Goal: Transaction & Acquisition: Purchase product/service

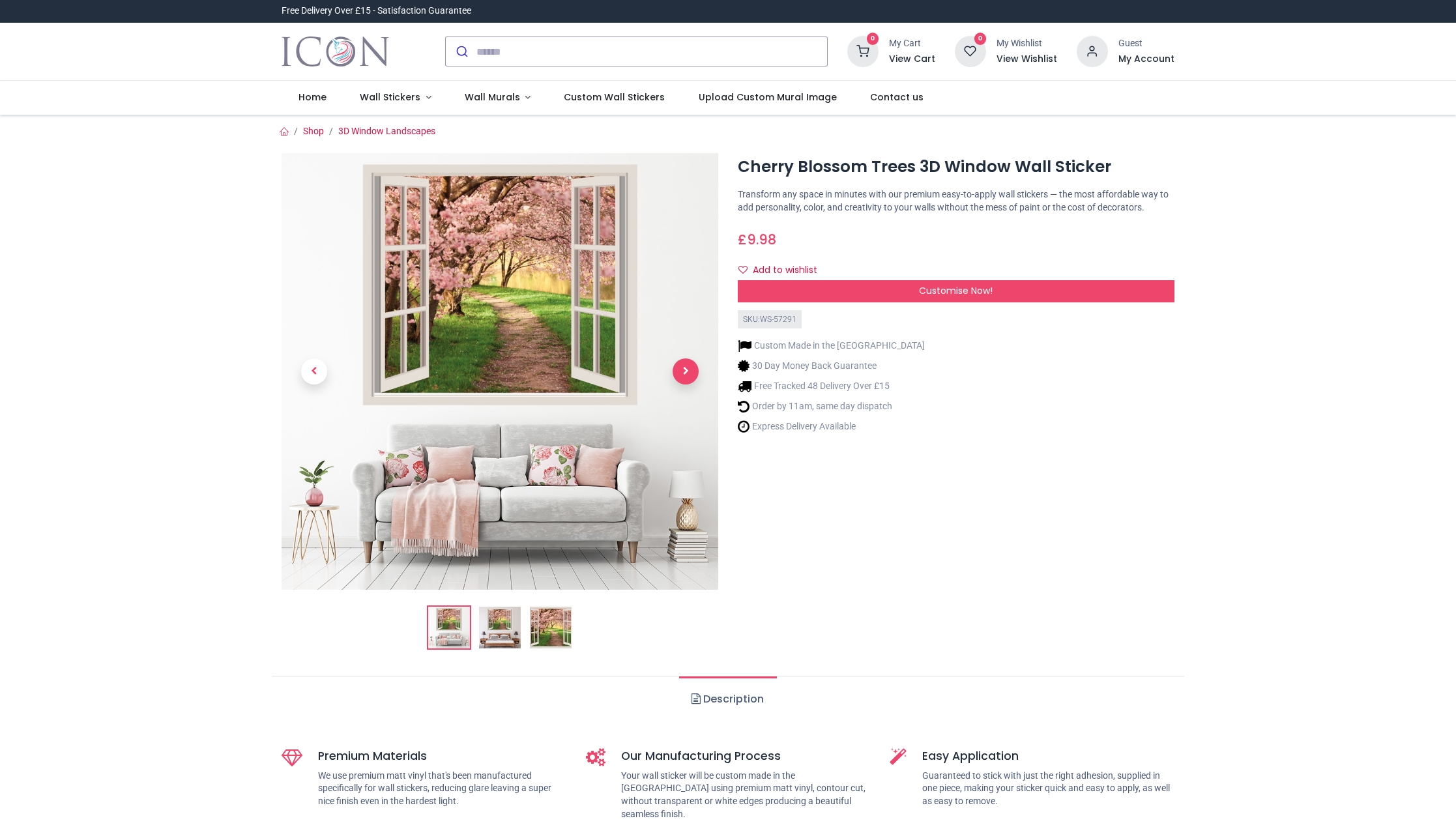
click at [689, 377] on span "Next" at bounding box center [686, 371] width 26 height 26
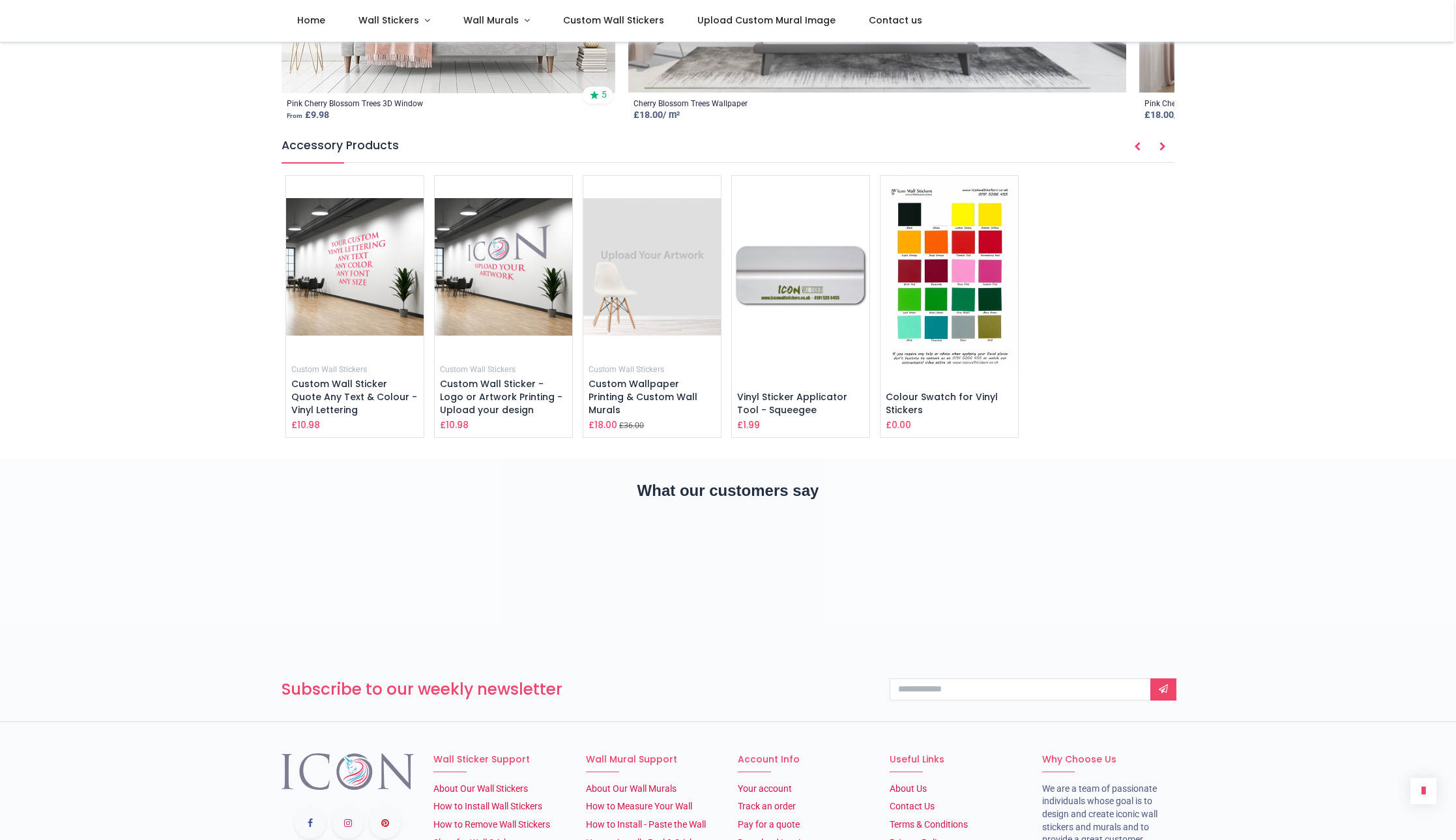
scroll to position [1950, 0]
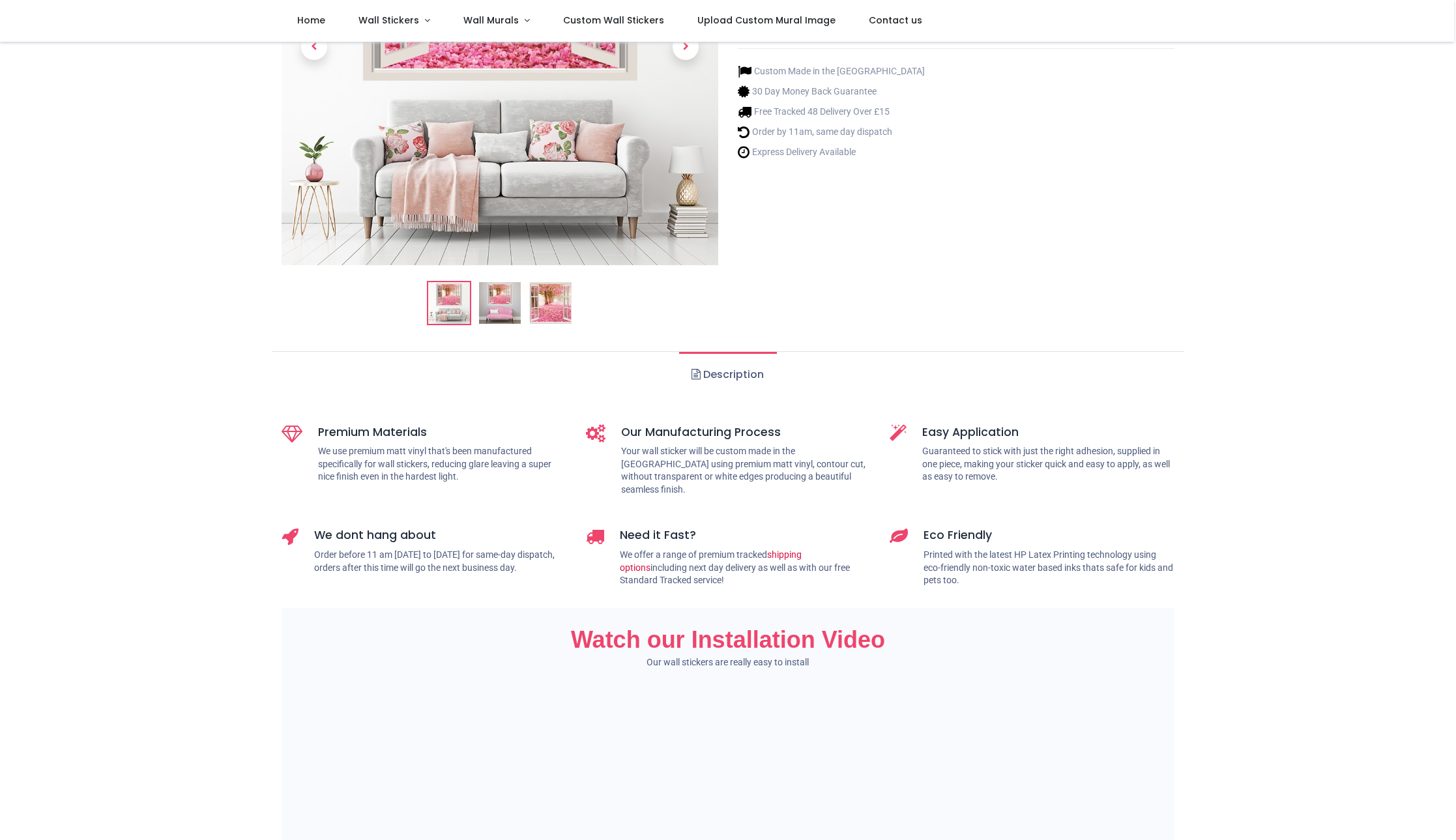
scroll to position [253, 0]
click at [549, 309] on img at bounding box center [551, 302] width 42 height 42
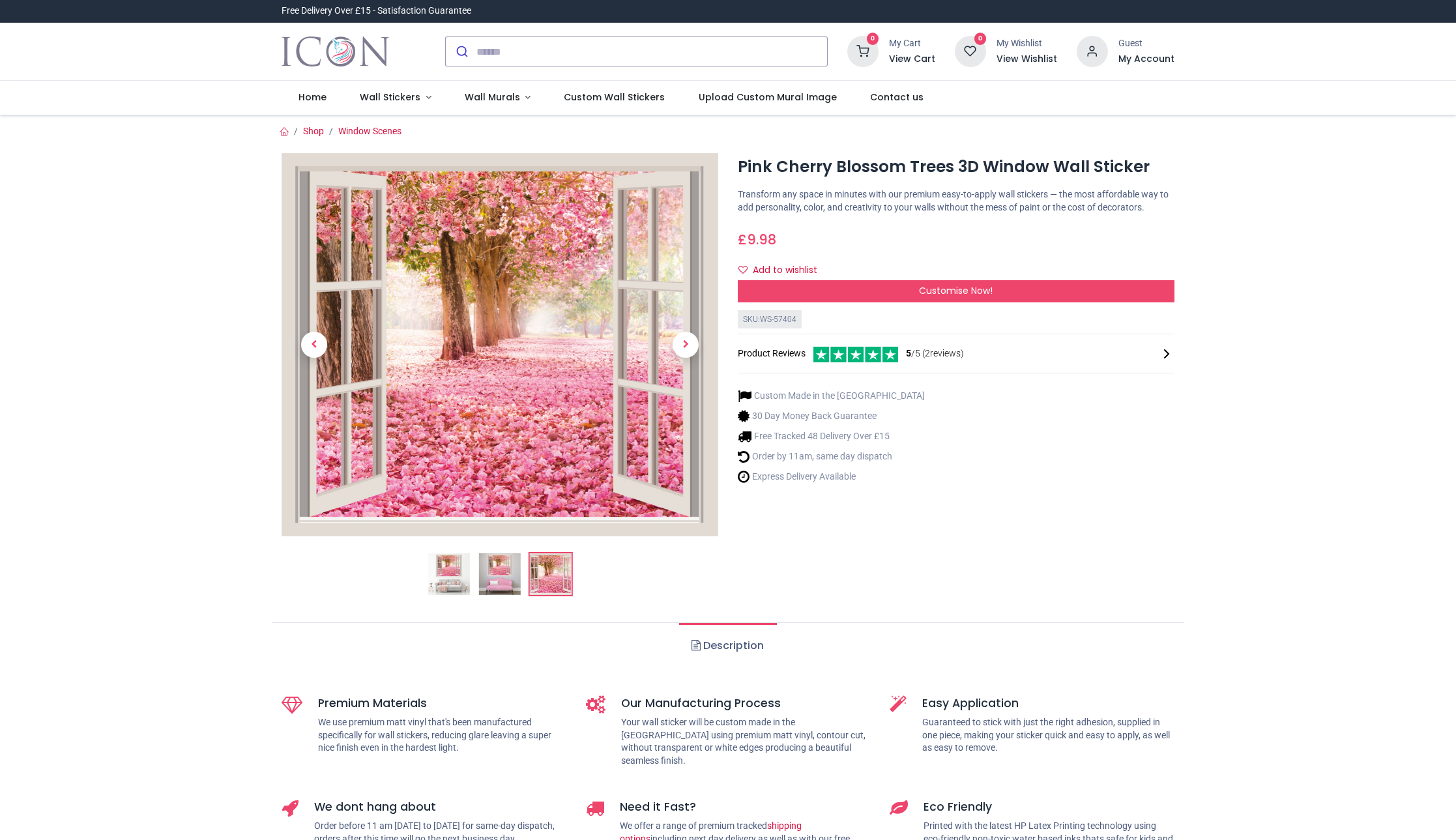
scroll to position [0, 0]
click at [682, 346] on span "Next" at bounding box center [686, 345] width 26 height 26
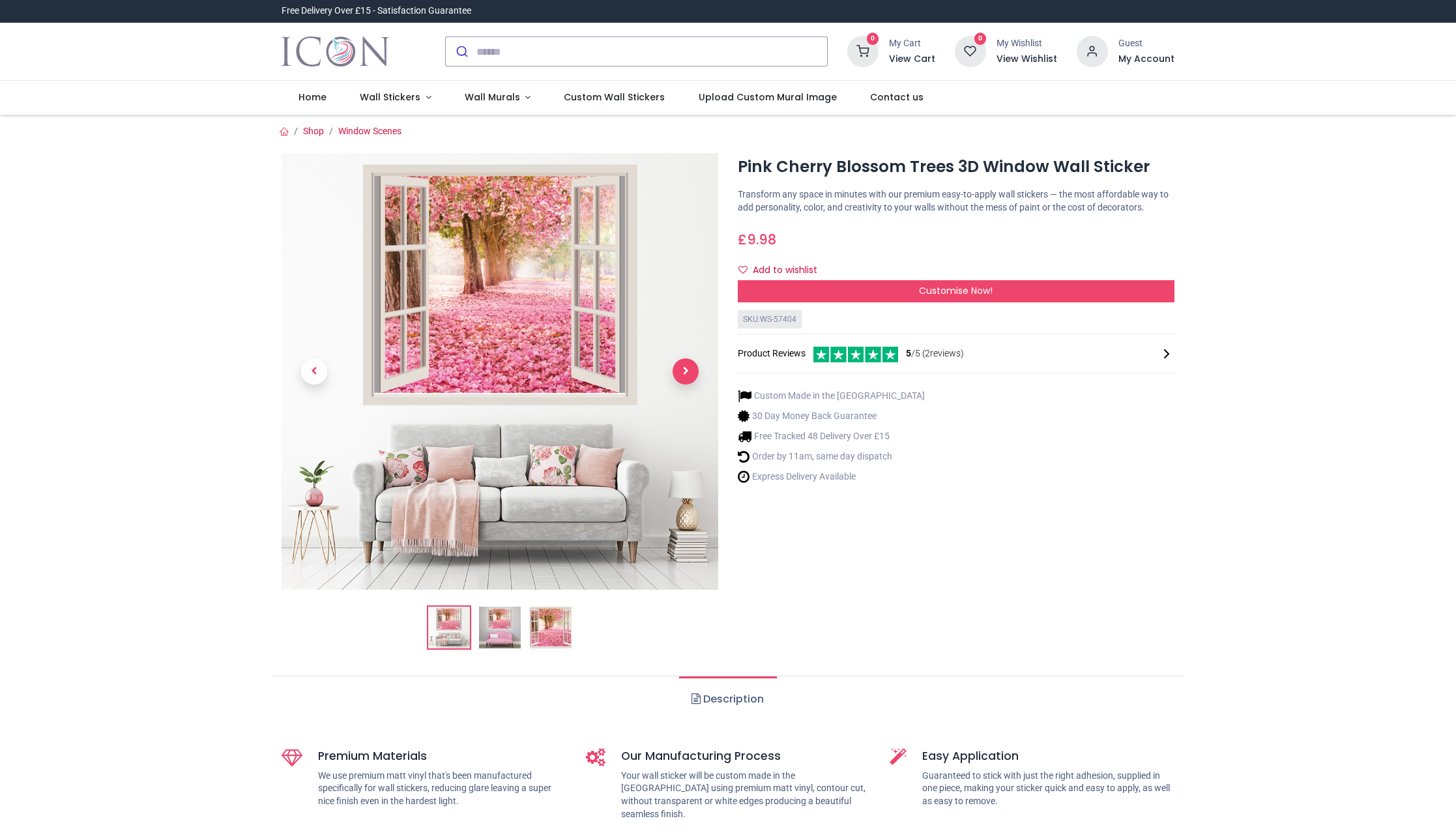
click at [682, 346] on link at bounding box center [685, 371] width 65 height 306
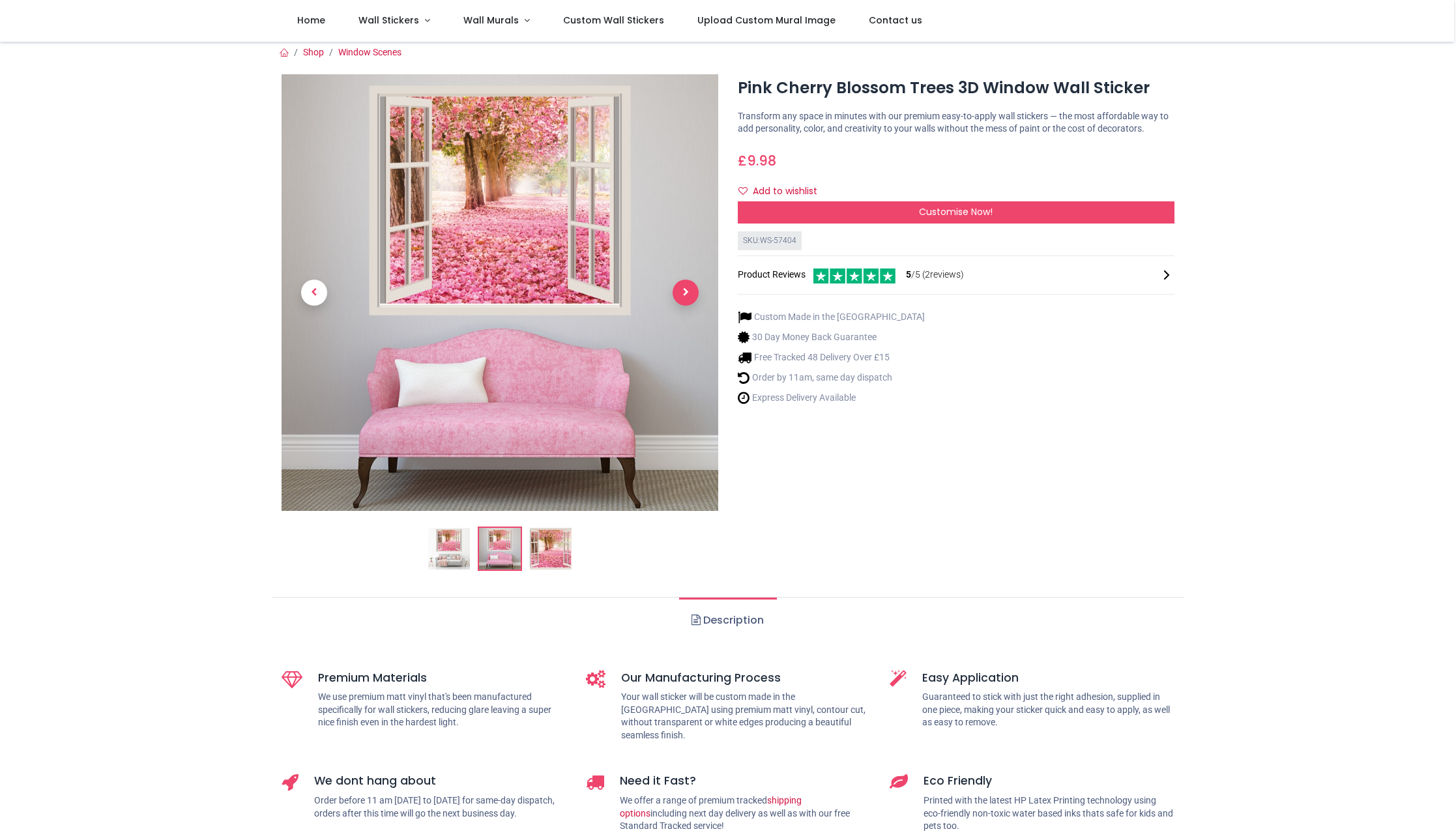
scroll to position [1, 0]
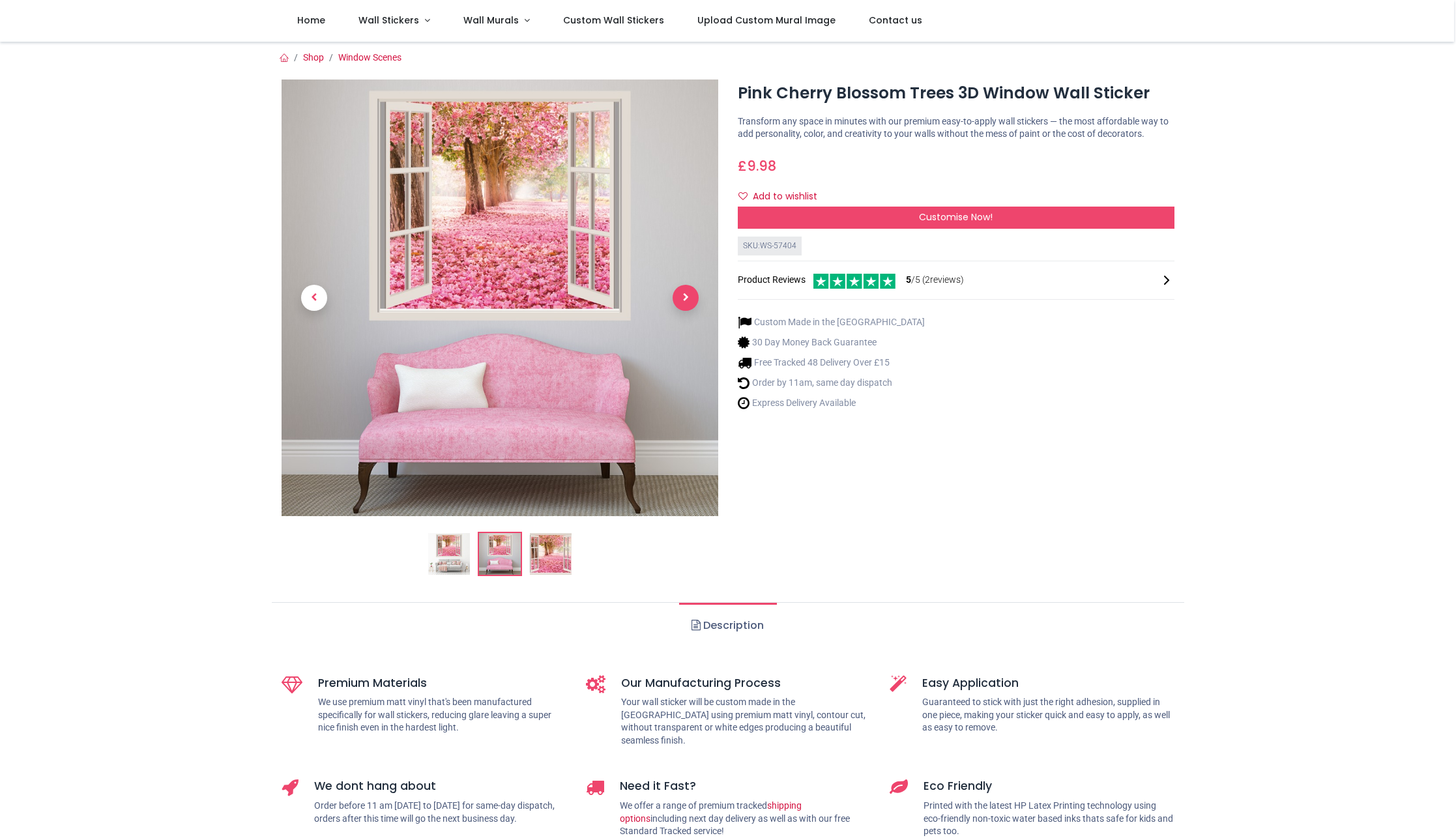
click at [689, 298] on span "Next" at bounding box center [686, 298] width 26 height 26
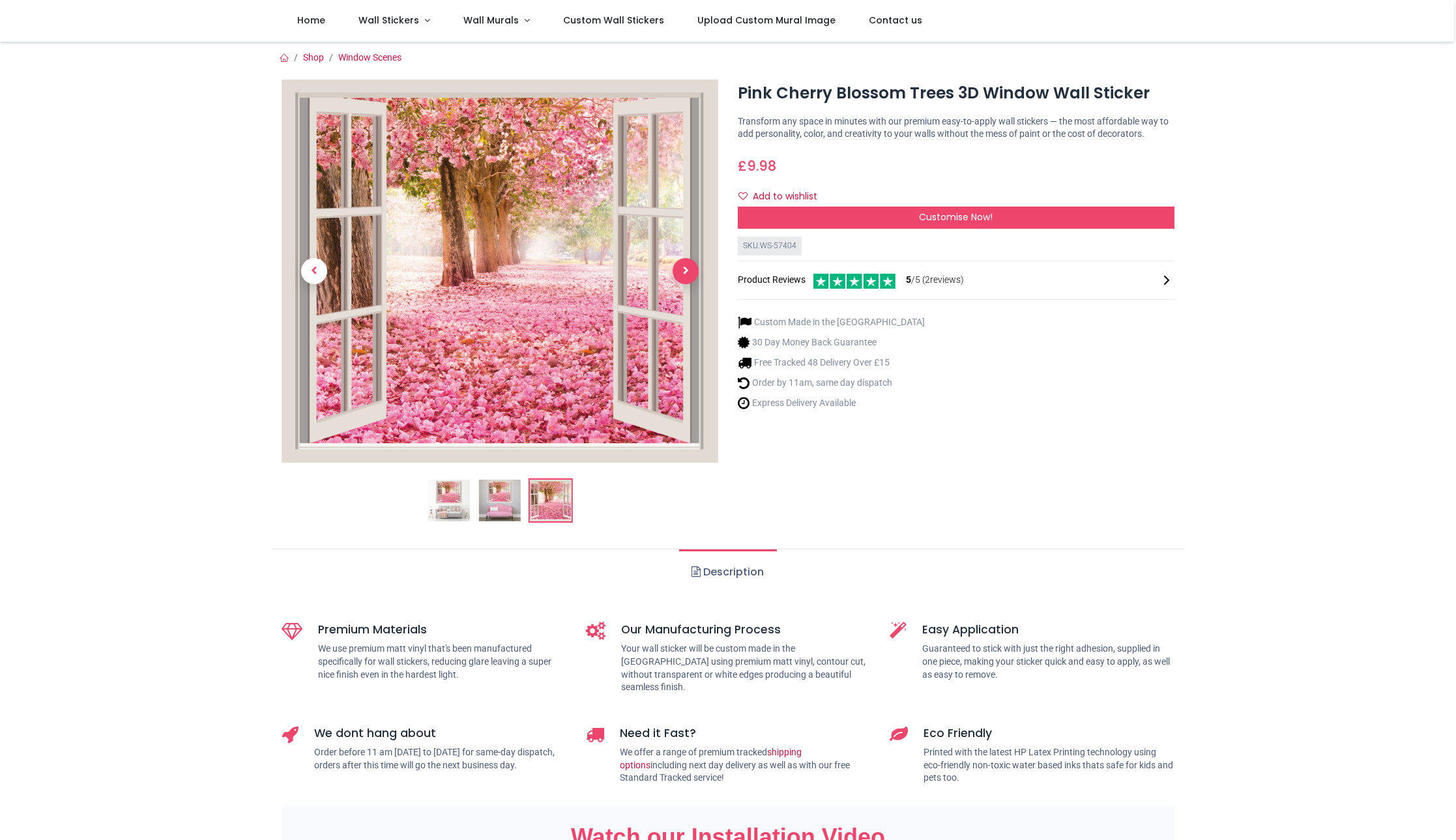
click at [683, 269] on span "Next" at bounding box center [686, 271] width 26 height 26
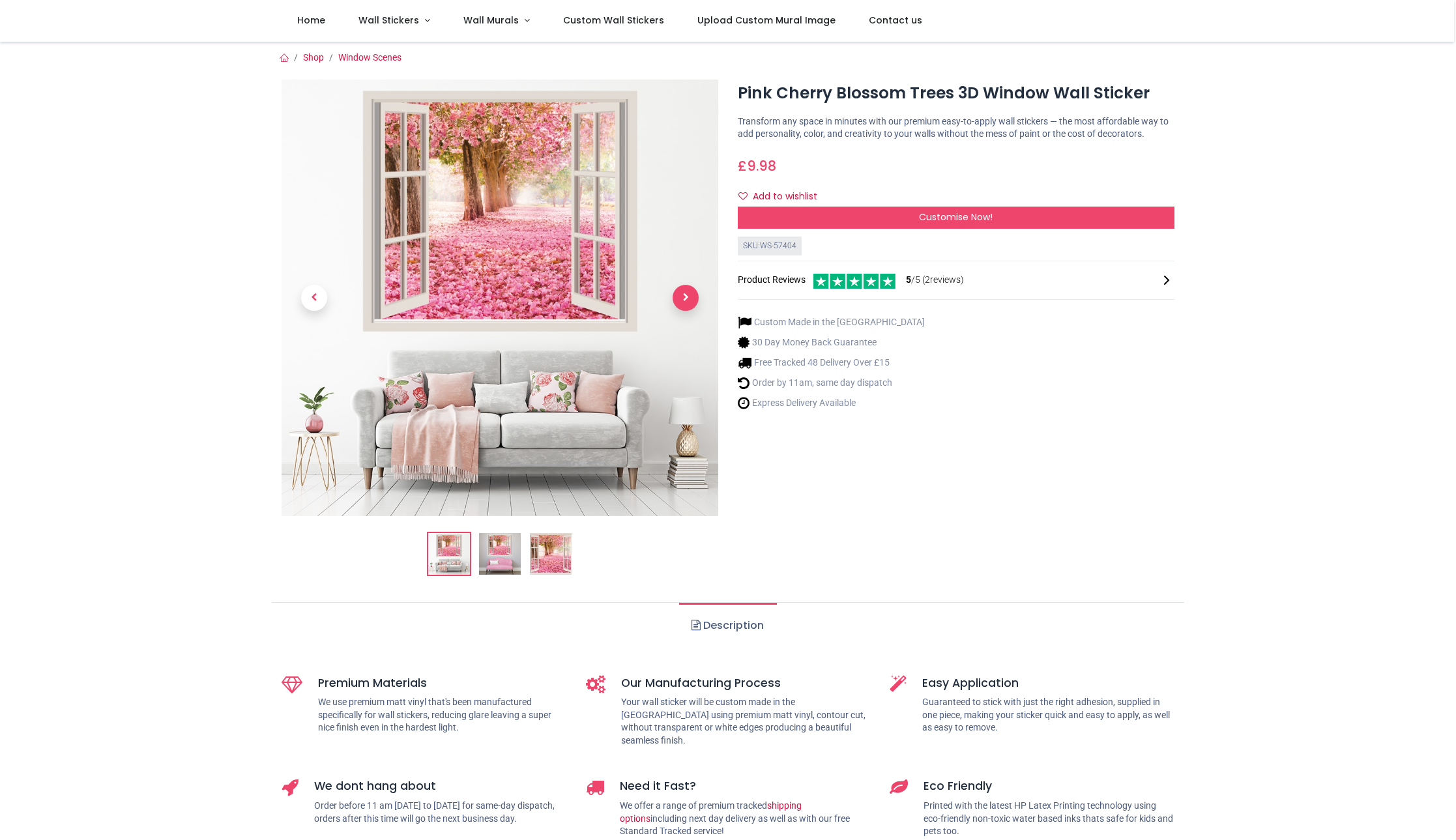
click at [683, 269] on link at bounding box center [685, 298] width 65 height 306
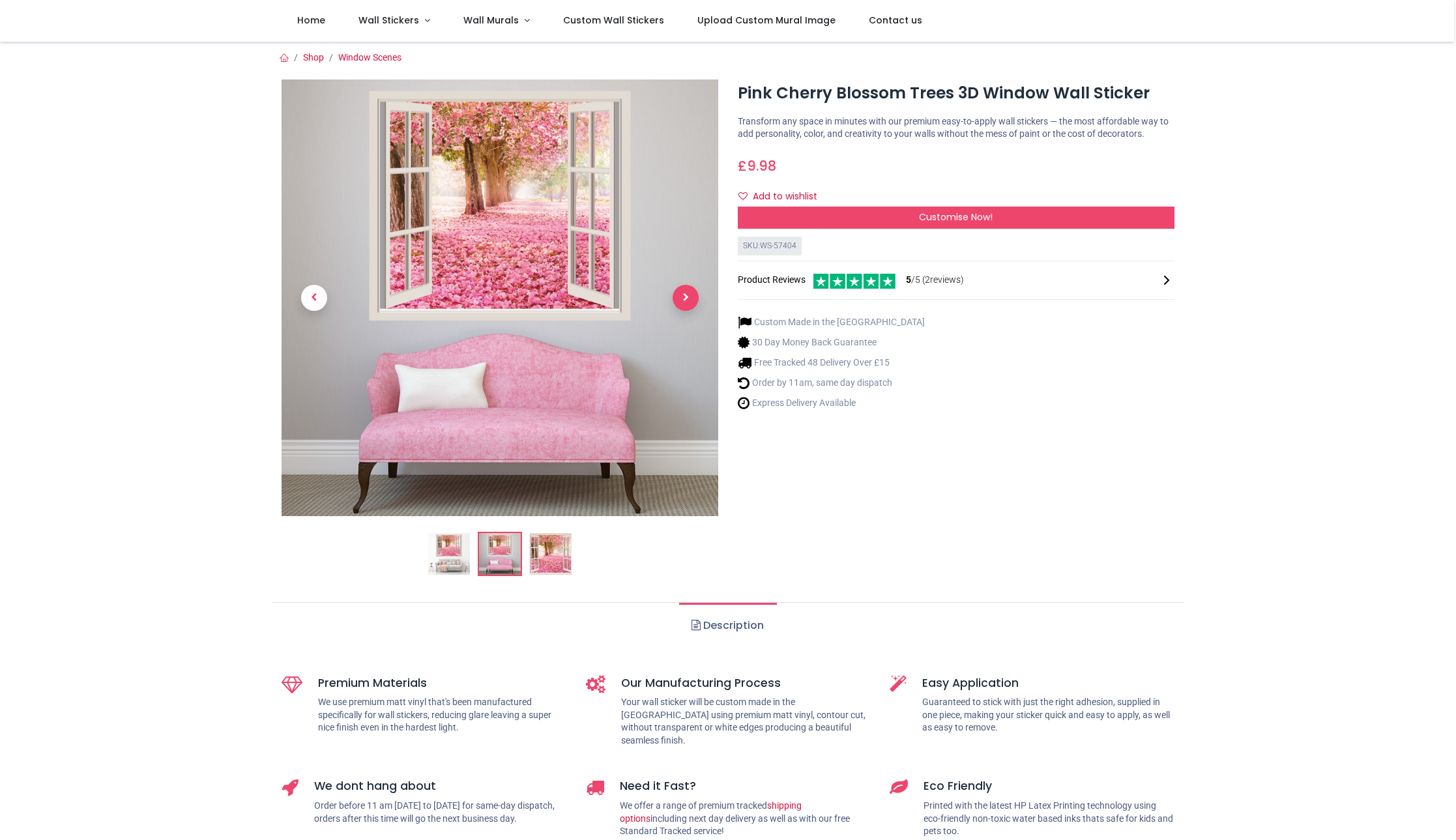
click at [682, 295] on span "Next" at bounding box center [686, 298] width 26 height 26
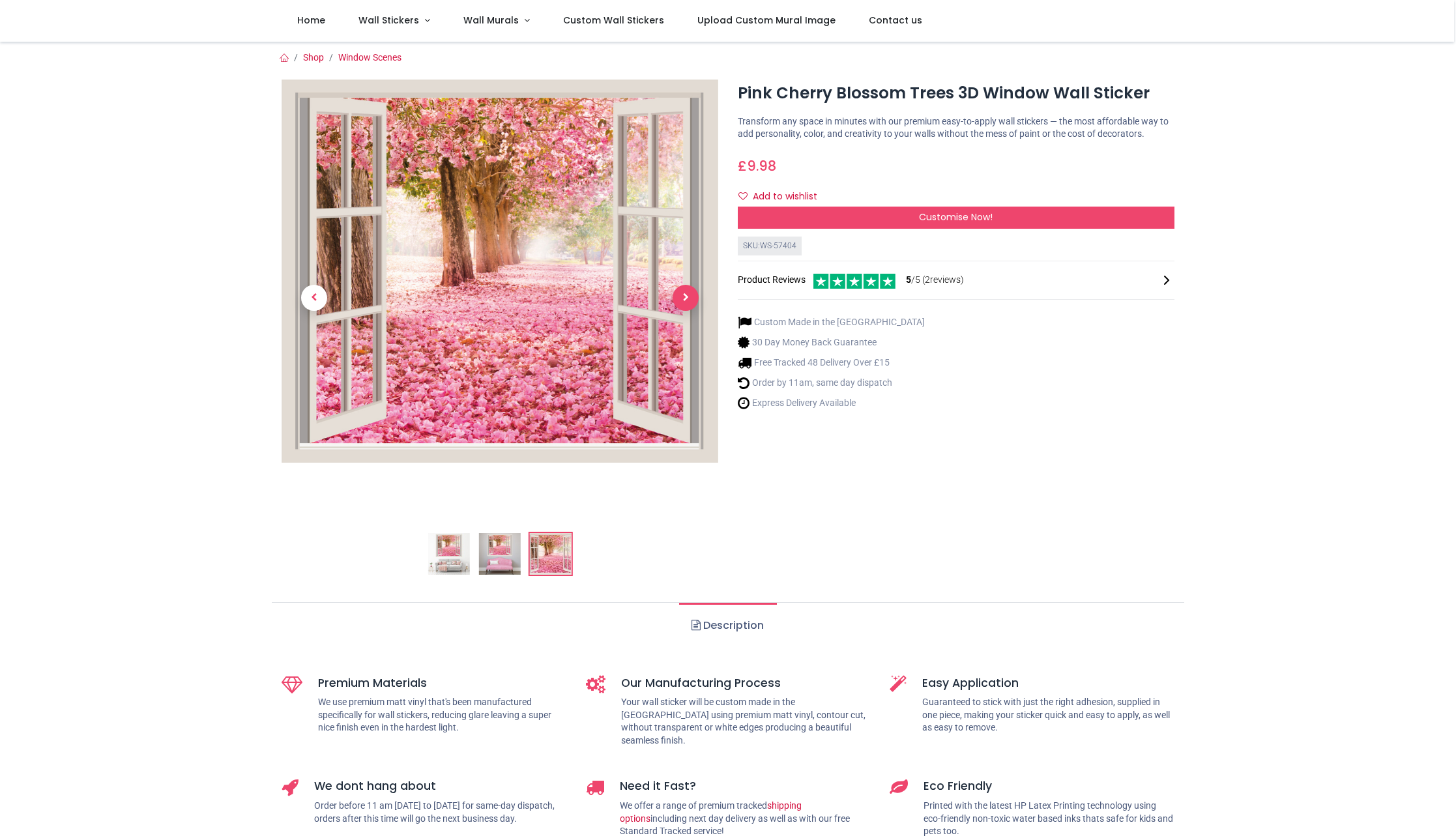
scroll to position [2, 0]
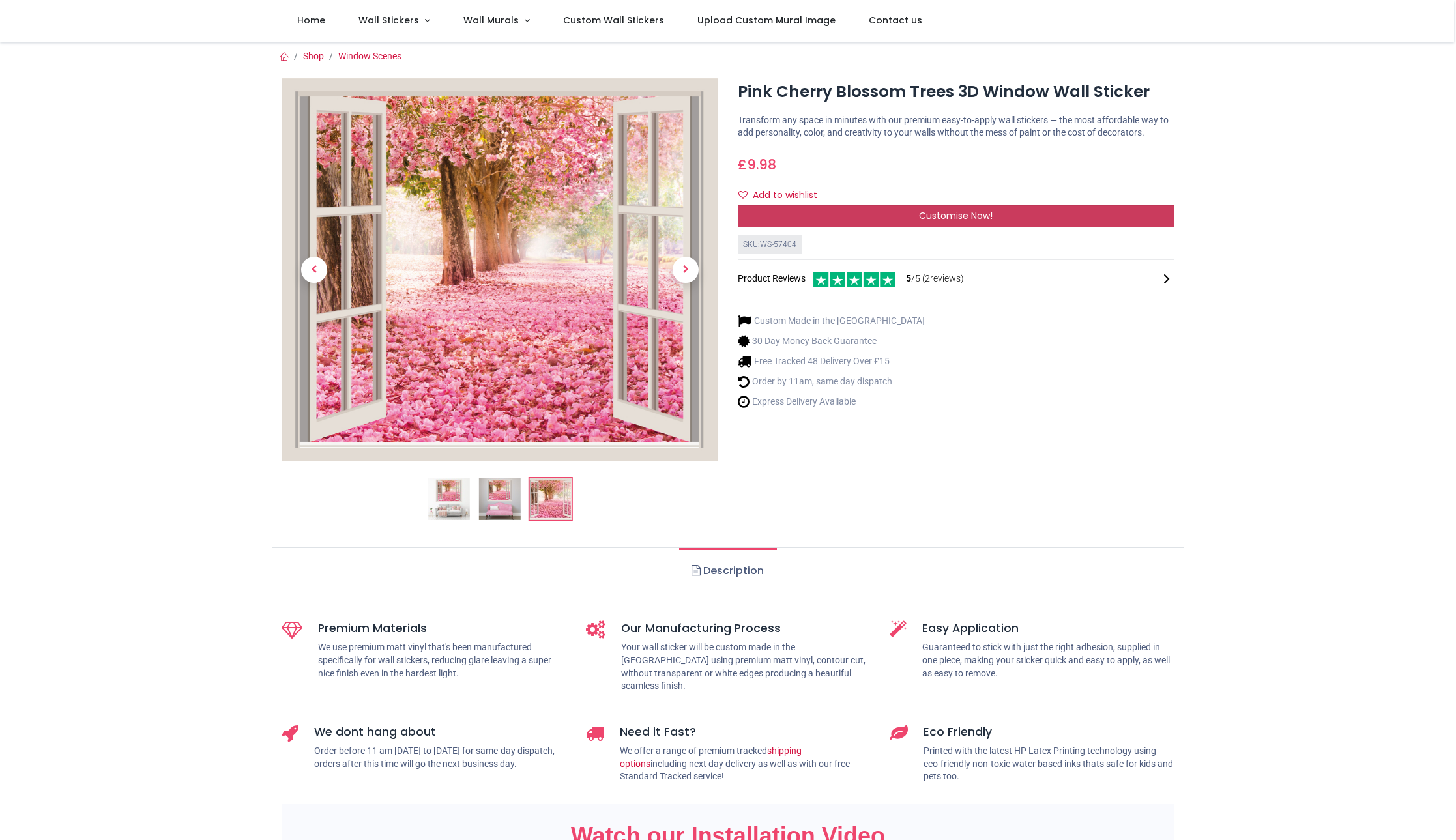
click at [1110, 227] on div "Customise Now!" at bounding box center [956, 216] width 437 height 22
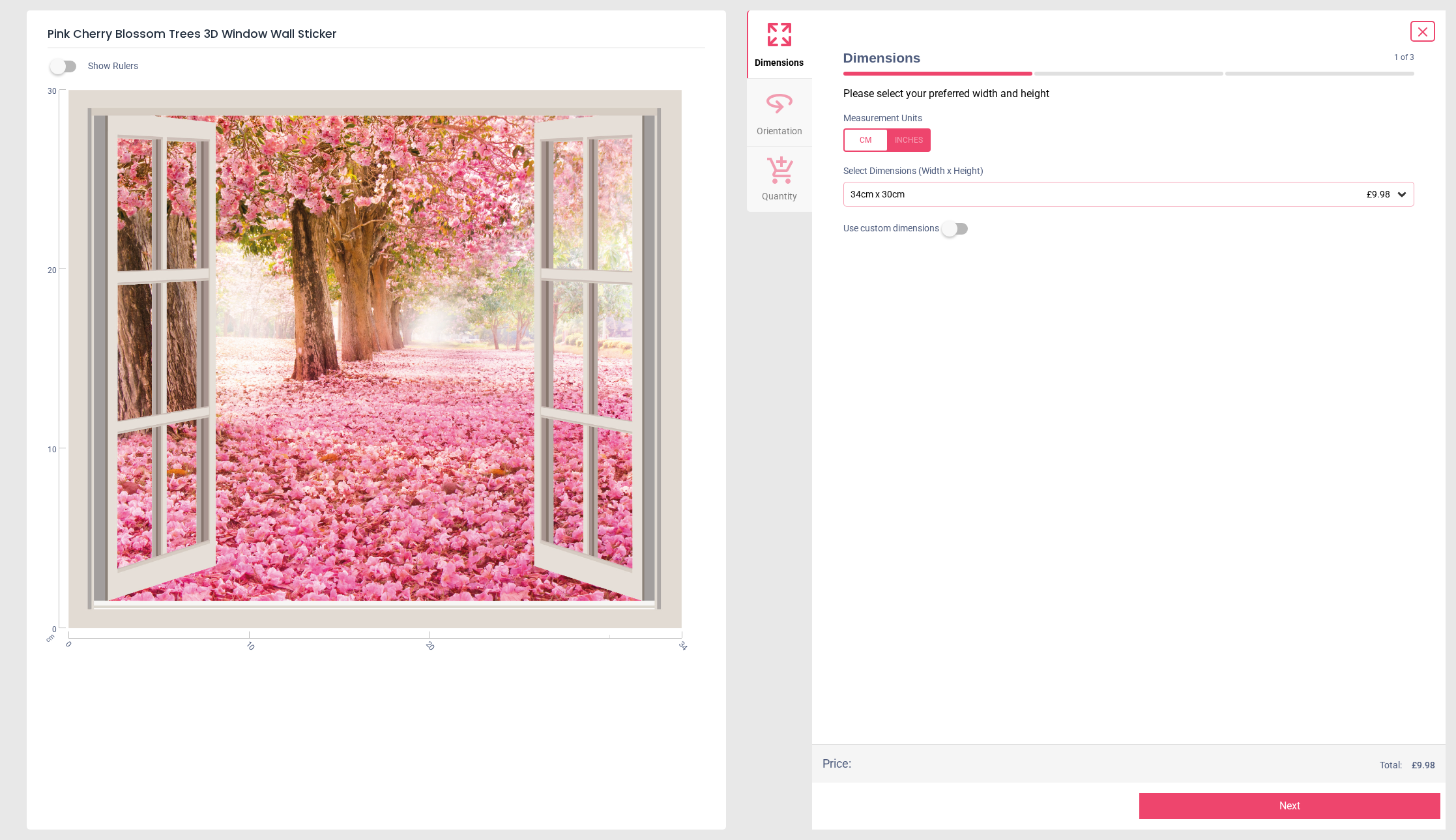
click at [1397, 191] on icon at bounding box center [1402, 194] width 13 height 13
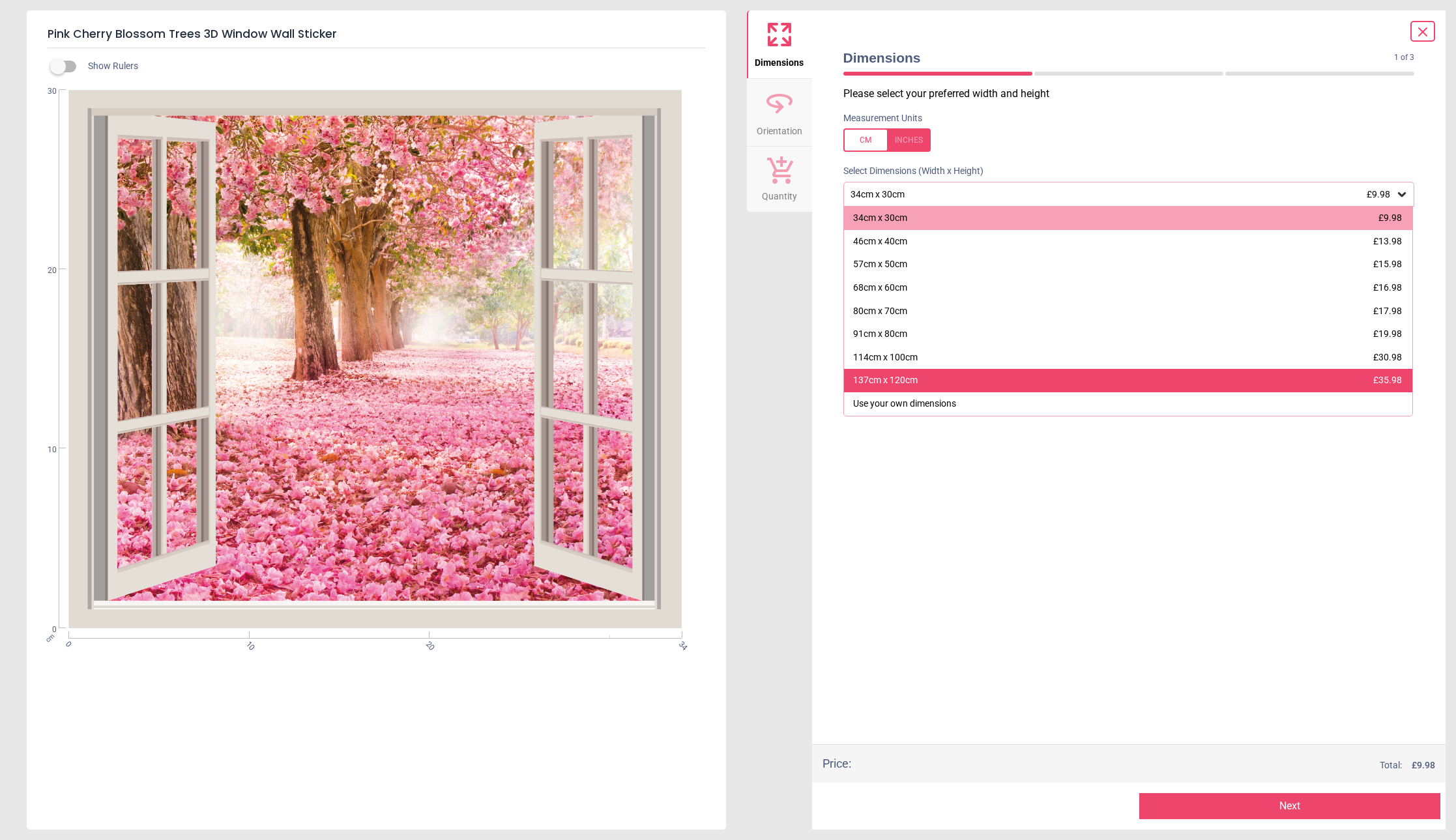
click at [1129, 379] on div "137cm x 120cm £35.98" at bounding box center [1129, 381] width 569 height 23
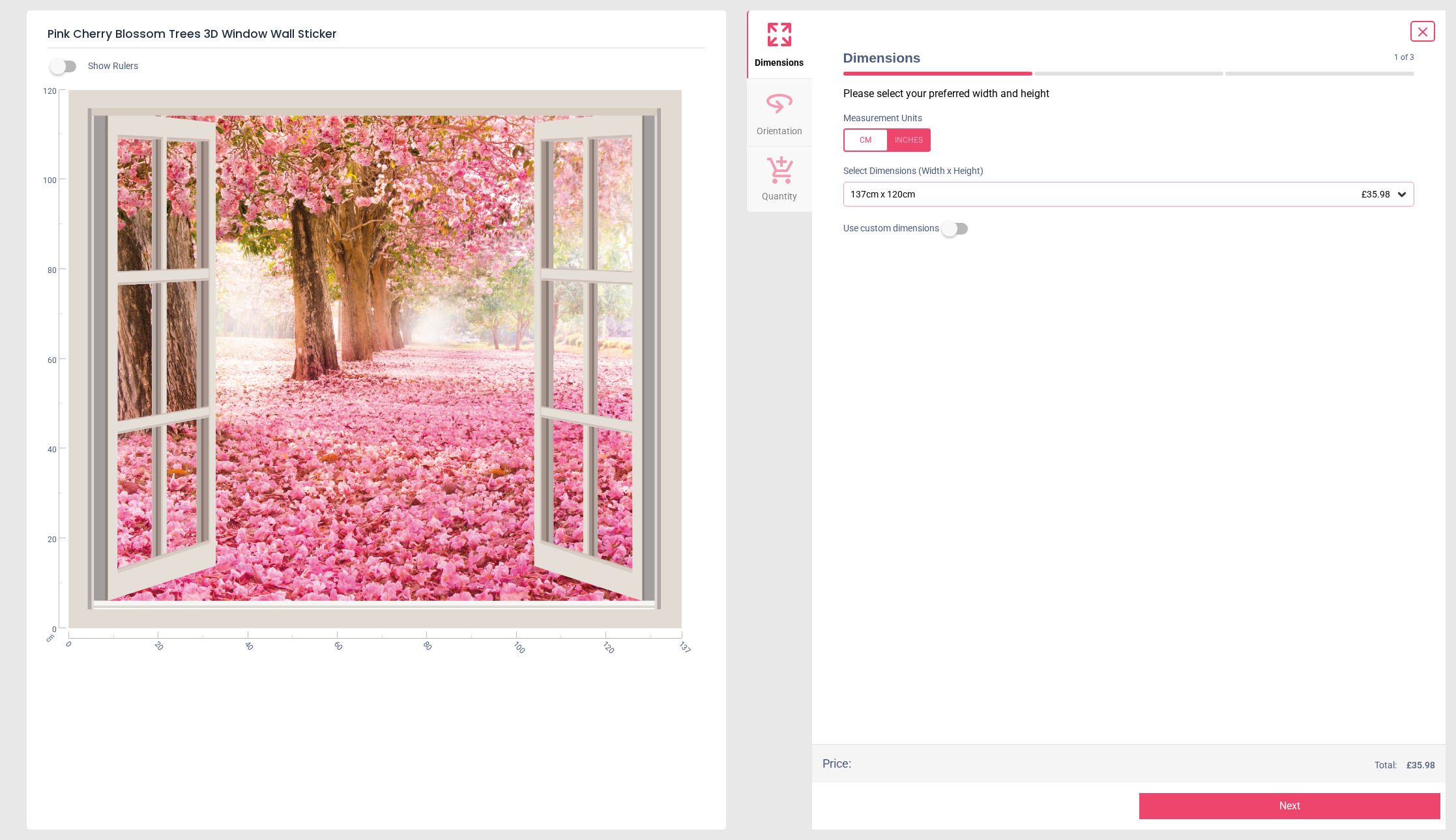
drag, startPoint x: 276, startPoint y: 503, endPoint x: 393, endPoint y: 511, distance: 117.3
click at [393, 511] on div "cm 0 20 40 60 80 100 120 137 0 20 40 60 80 100 120" at bounding box center [375, 359] width 697 height 538
drag, startPoint x: 566, startPoint y: 466, endPoint x: 344, endPoint y: 458, distance: 222.1
click at [344, 458] on div "cm 0 20 40 60 80 100 120 137 0 20 40 60 80 100 120" at bounding box center [375, 359] width 697 height 538
drag, startPoint x: 406, startPoint y: 465, endPoint x: 525, endPoint y: 454, distance: 119.5
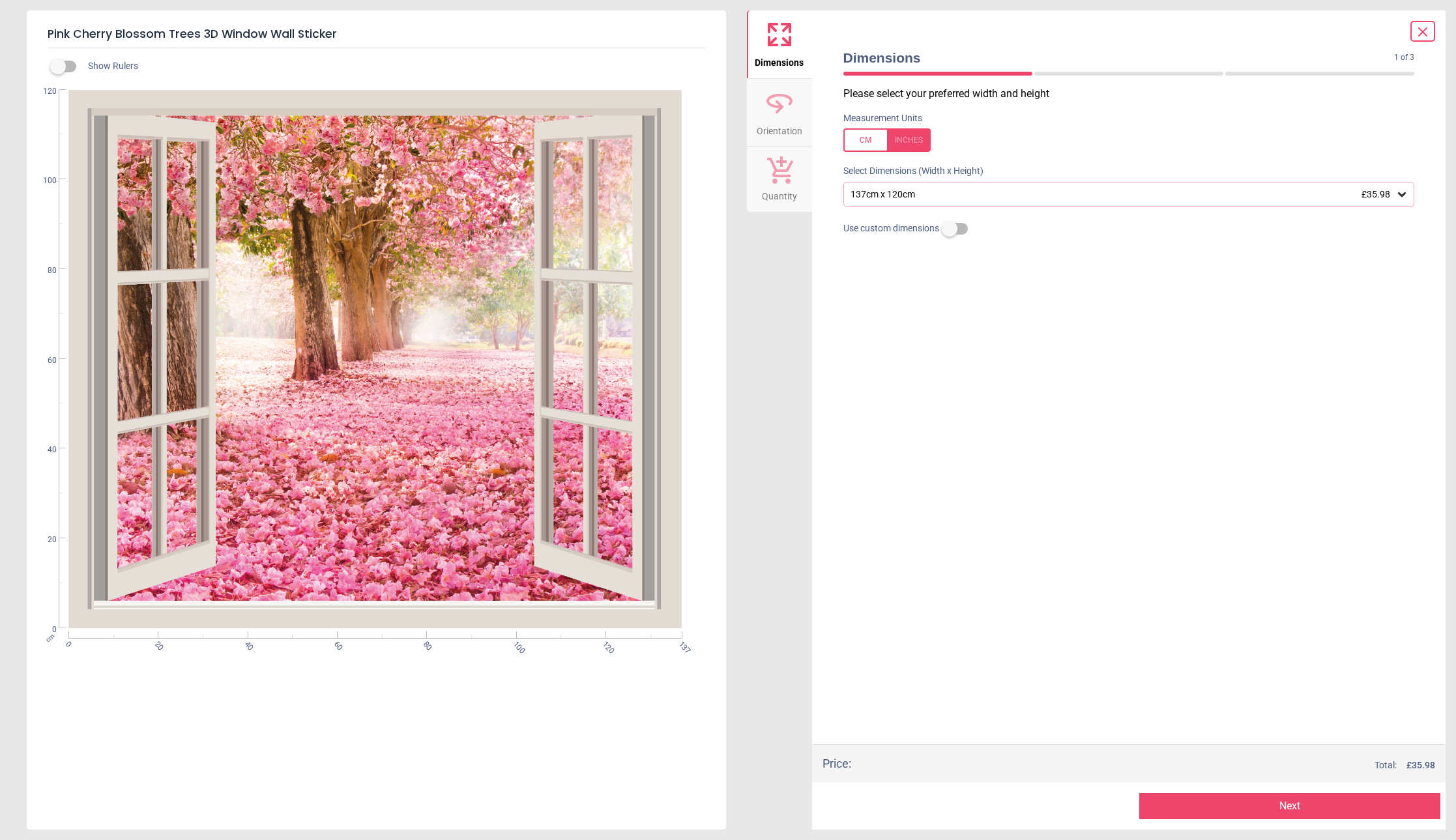
click at [525, 454] on div "cm 0 20 40 60 80 100 120 137 0 20 40 60 80 100 120" at bounding box center [375, 359] width 697 height 538
drag, startPoint x: 582, startPoint y: 446, endPoint x: 640, endPoint y: 446, distance: 58.0
click at [640, 446] on div "cm 0 20 40 60 80 100 120 137 0 20 40 60 80 100 120" at bounding box center [375, 359] width 697 height 538
click at [546, 440] on div "cm 0 20 40 60 80 100 120 137 0 20 40 60 80 100 120" at bounding box center [375, 359] width 697 height 538
drag, startPoint x: 189, startPoint y: 373, endPoint x: 367, endPoint y: 384, distance: 178.3
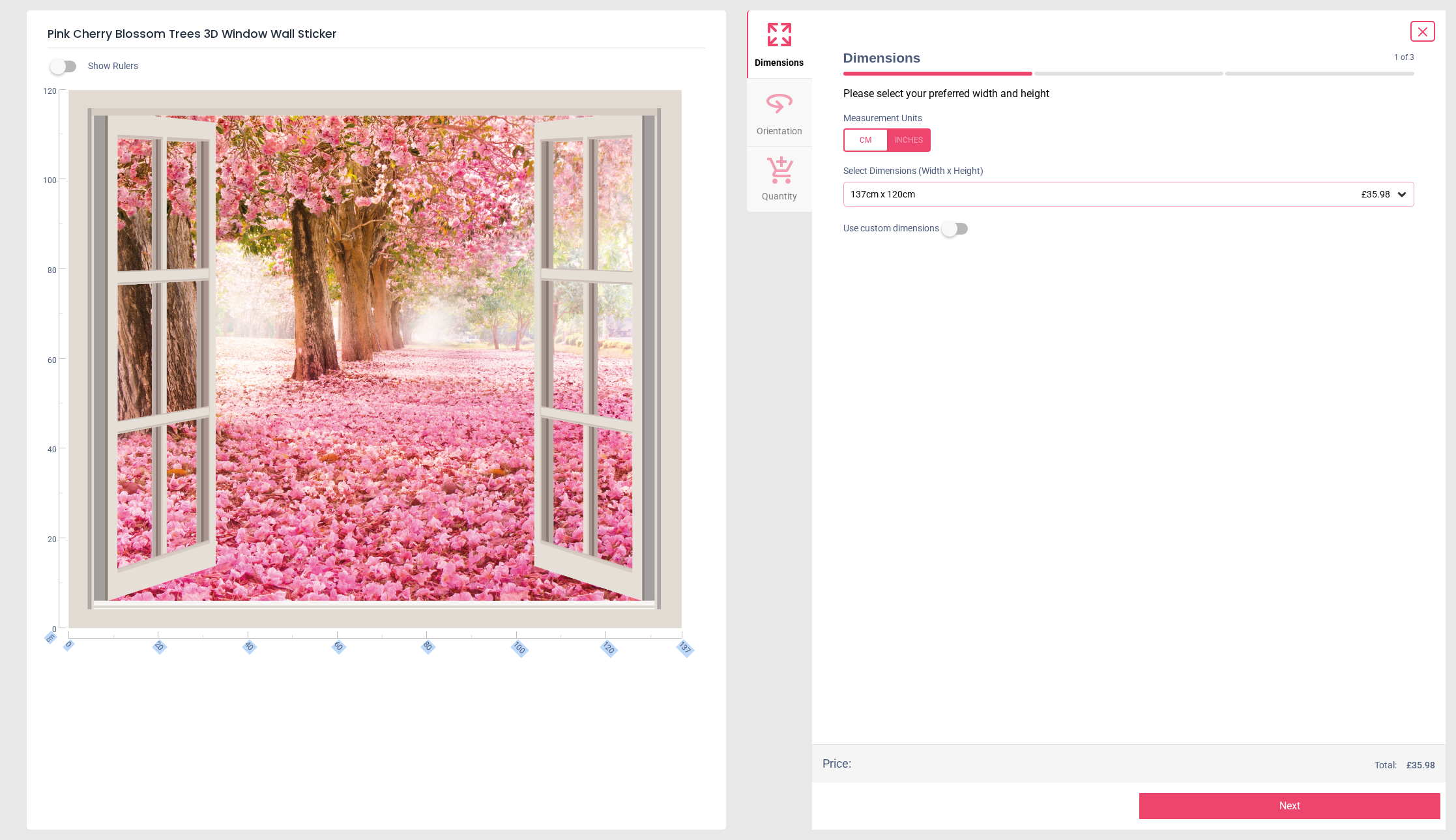
click at [367, 384] on div "cm 0 20 40 60 80 100 120 137 0 20 40 60 80 100 120" at bounding box center [375, 359] width 697 height 538
click at [569, 528] on div "cm 0 20 40 60 80 100 120 137 0 20 40 60 80 100 120" at bounding box center [375, 359] width 697 height 538
drag, startPoint x: 460, startPoint y: 447, endPoint x: 531, endPoint y: 449, distance: 71.0
click at [531, 449] on div "cm 0 20 40 60 80 100 120 137 0 20 40 60 80 100 120" at bounding box center [375, 359] width 697 height 538
drag, startPoint x: 341, startPoint y: 441, endPoint x: 508, endPoint y: 462, distance: 168.3
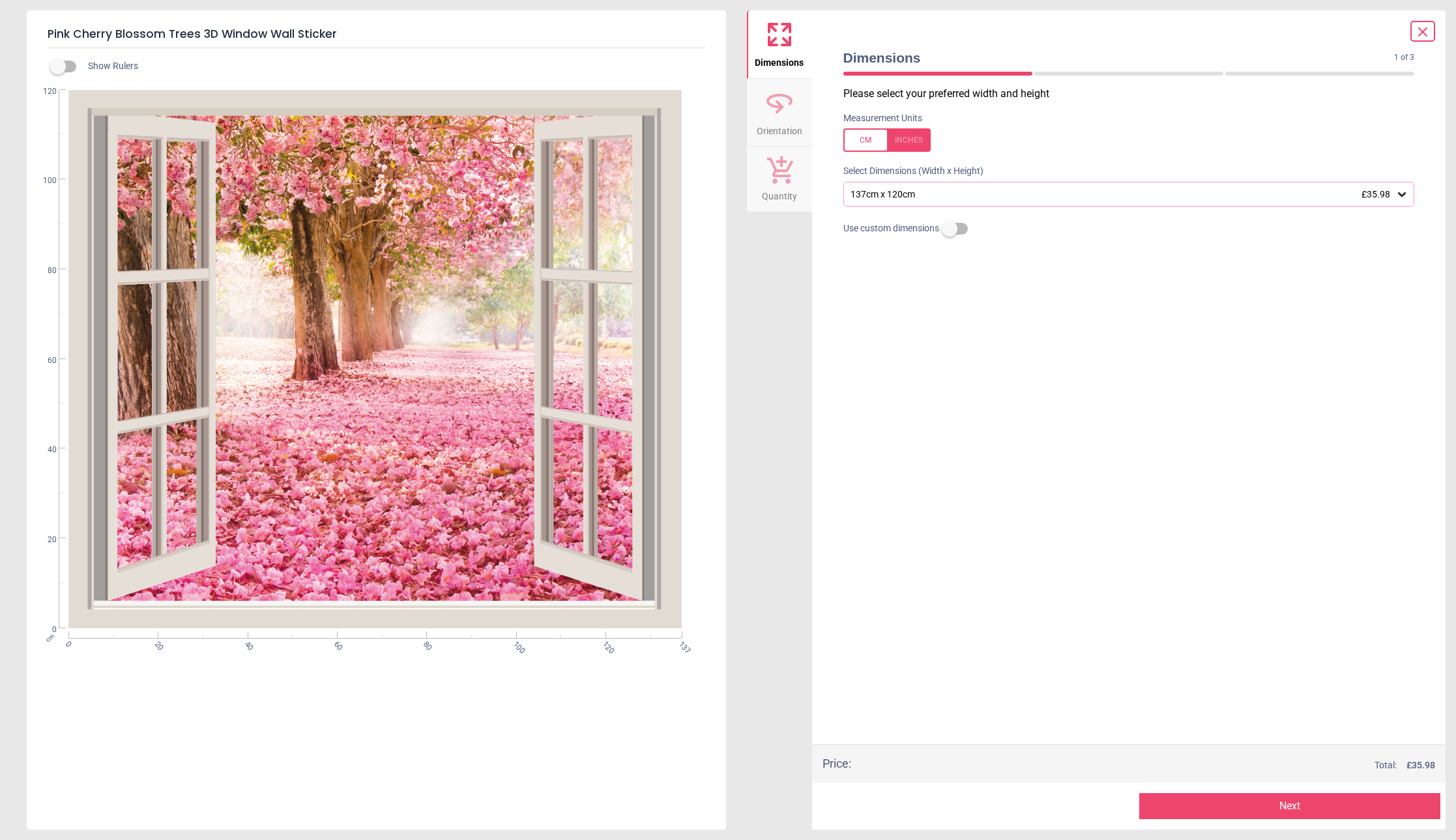
click at [508, 462] on div "cm 0 20 40 60 80 100 120 137 0 20 40 60 80 100 120" at bounding box center [375, 359] width 697 height 538
click at [1347, 811] on button "Next" at bounding box center [1290, 806] width 301 height 26
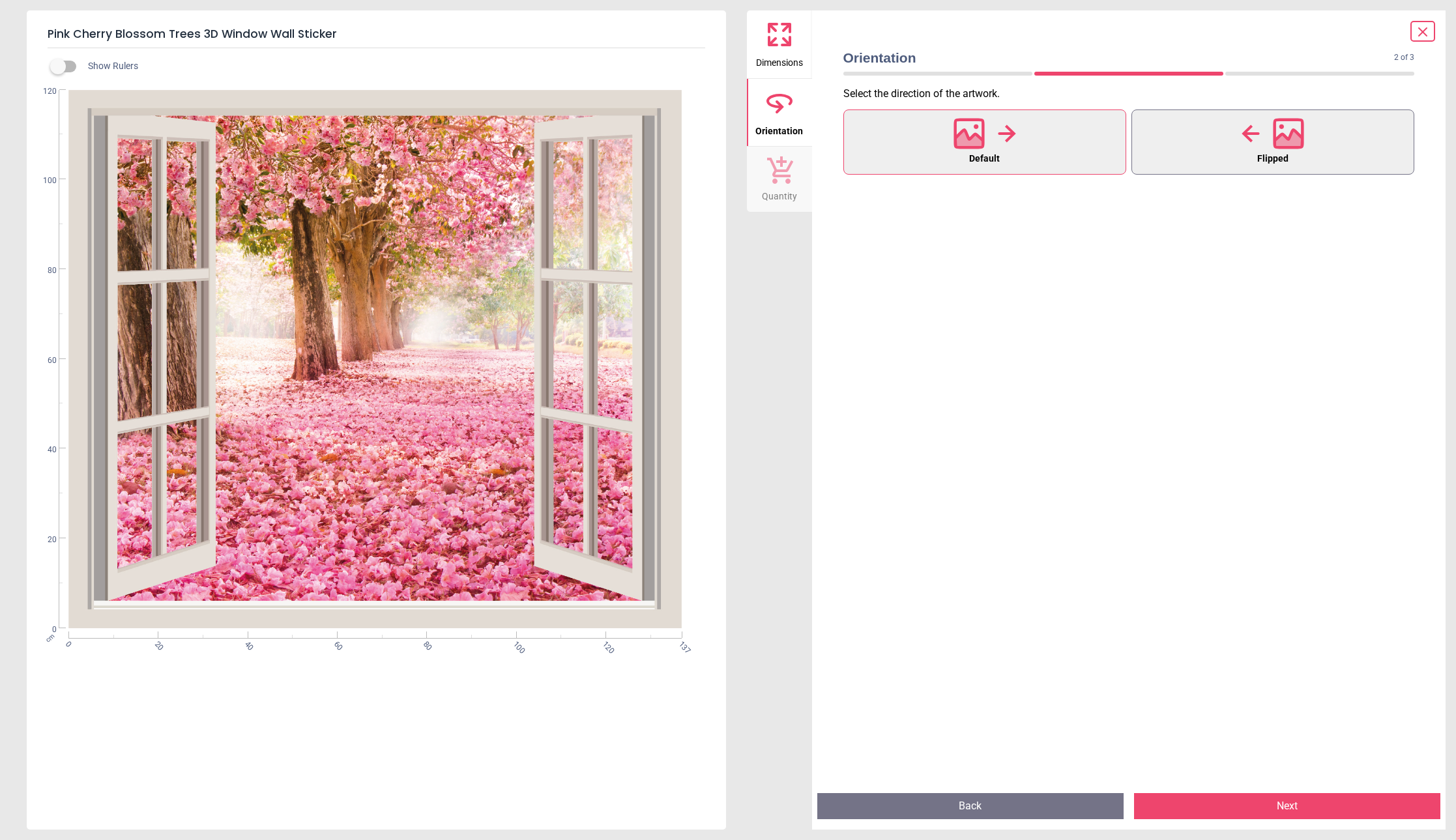
click at [1294, 144] on icon at bounding box center [1289, 141] width 28 height 22
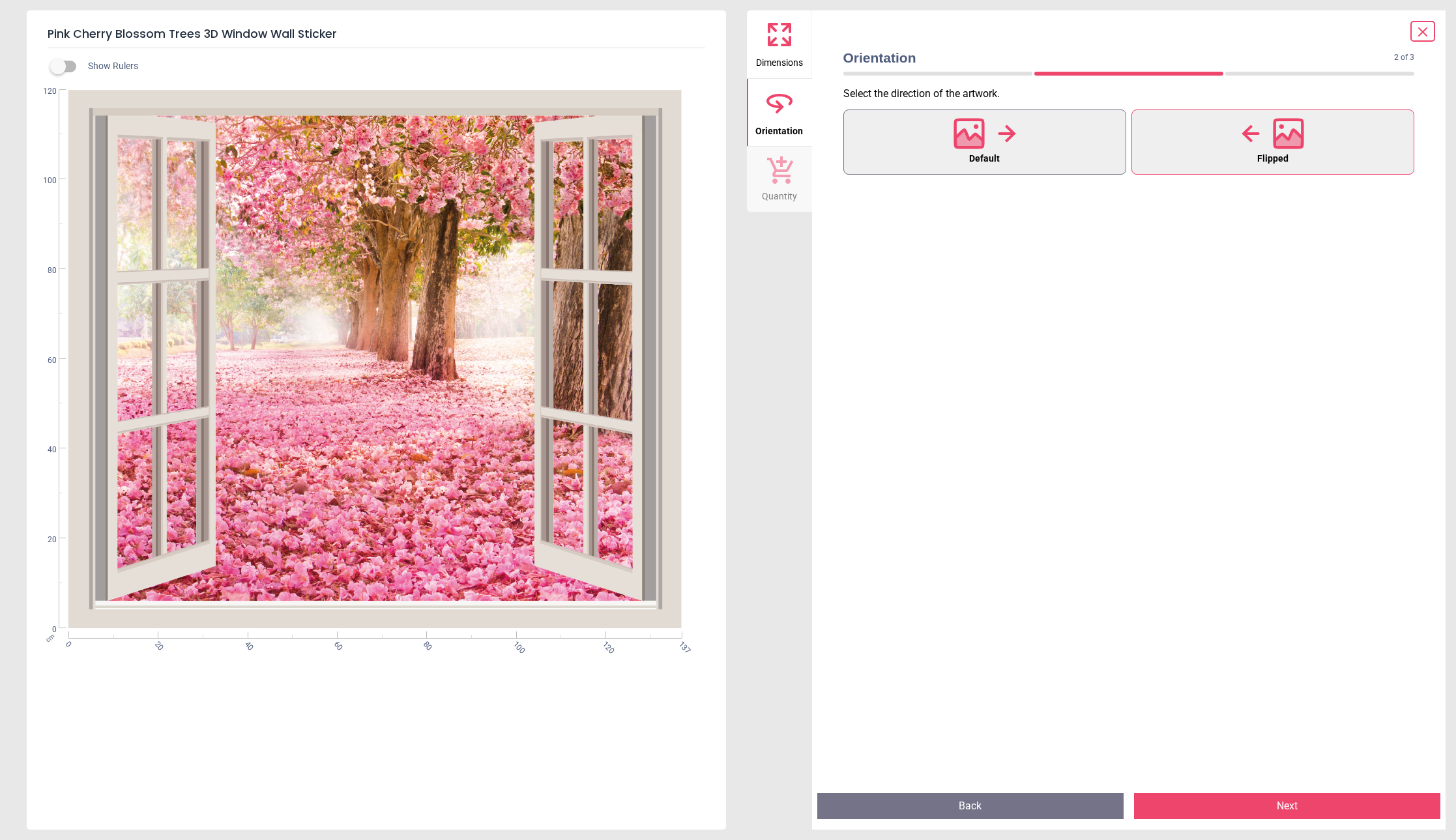
click at [1012, 141] on icon at bounding box center [1007, 133] width 19 height 19
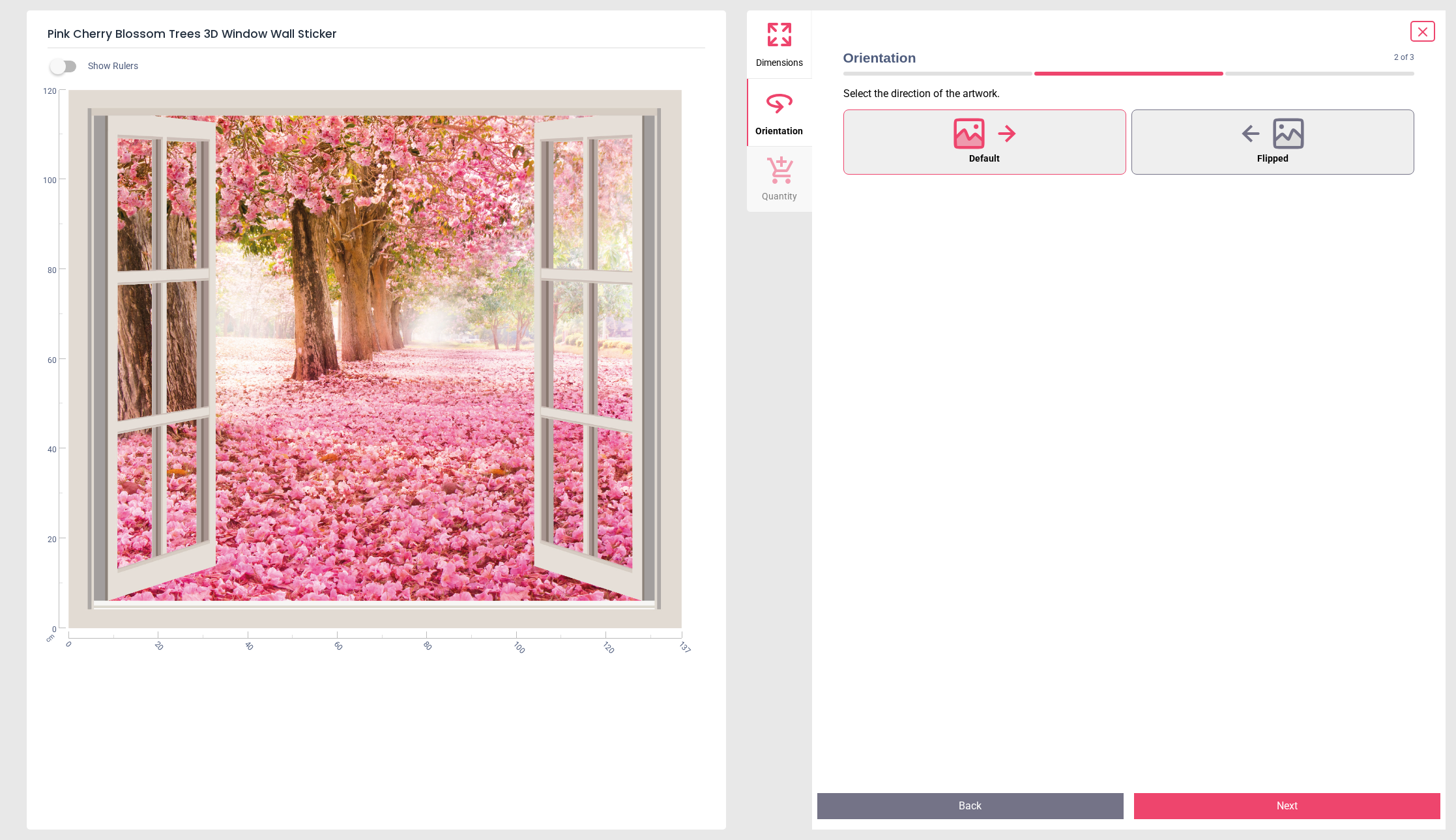
click at [1352, 808] on button "Next" at bounding box center [1287, 806] width 306 height 26
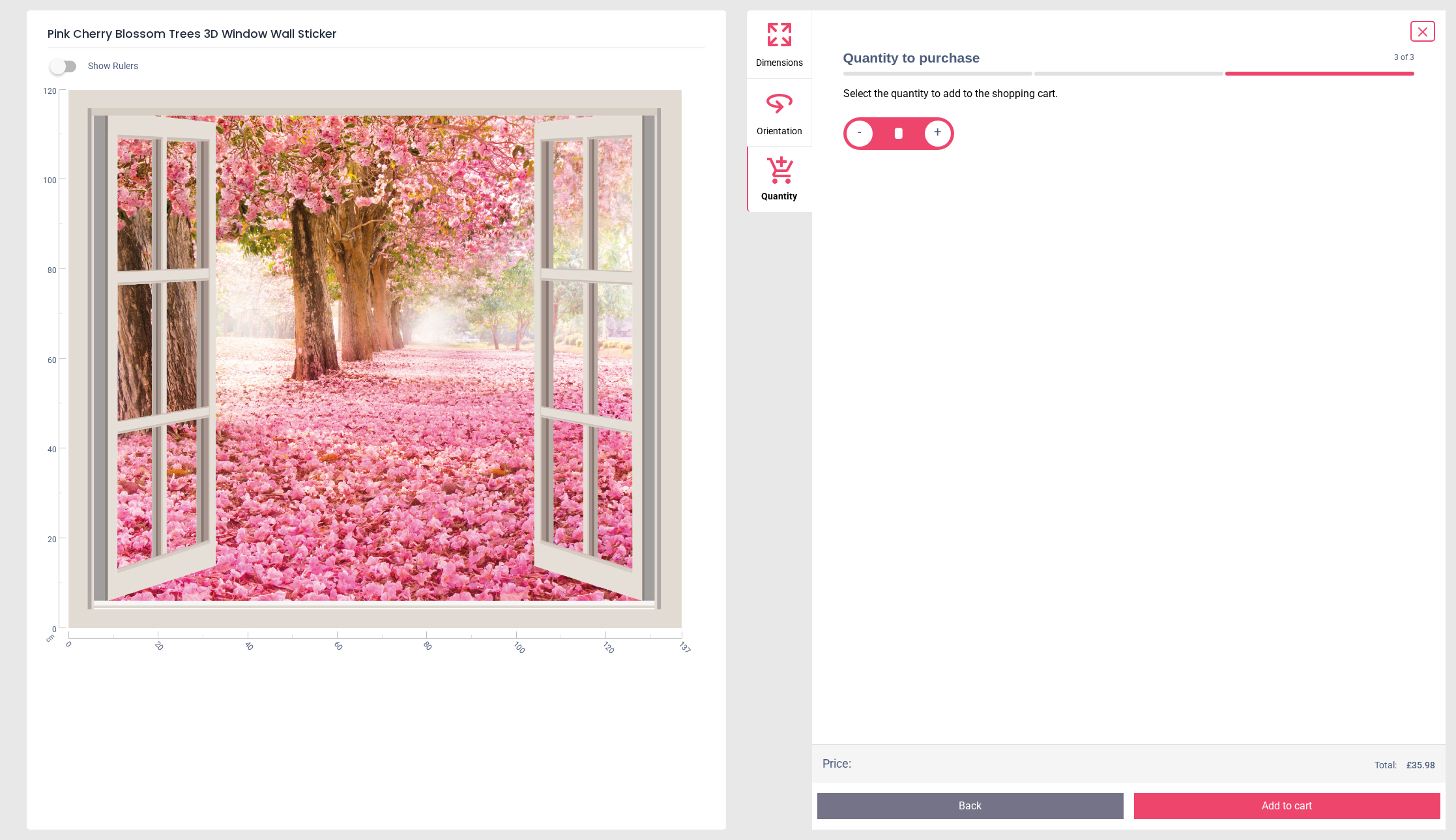
click at [1336, 802] on button "Add to cart" at bounding box center [1287, 806] width 306 height 26
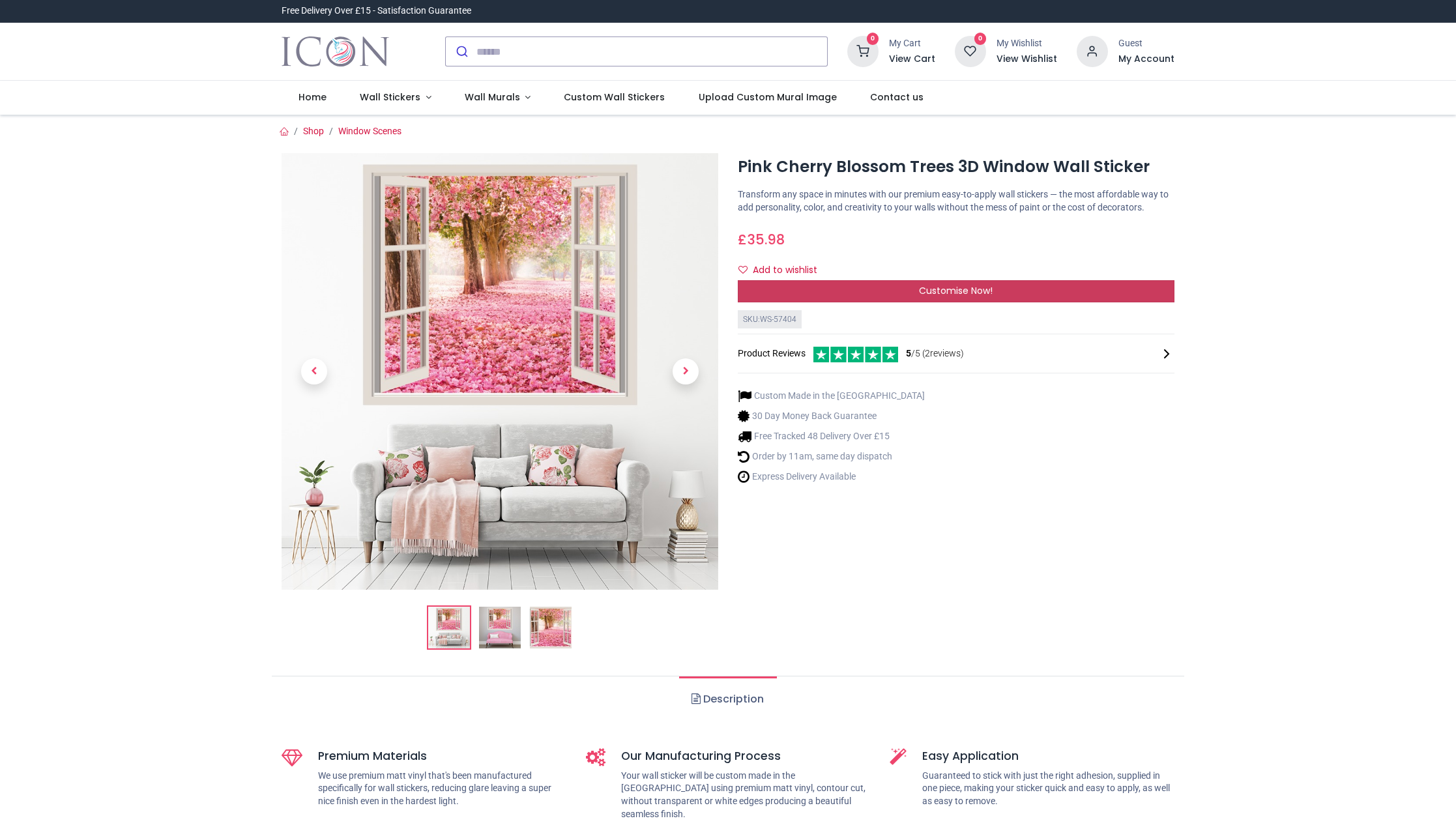
click at [951, 297] on span "Customise Now!" at bounding box center [955, 290] width 73 height 13
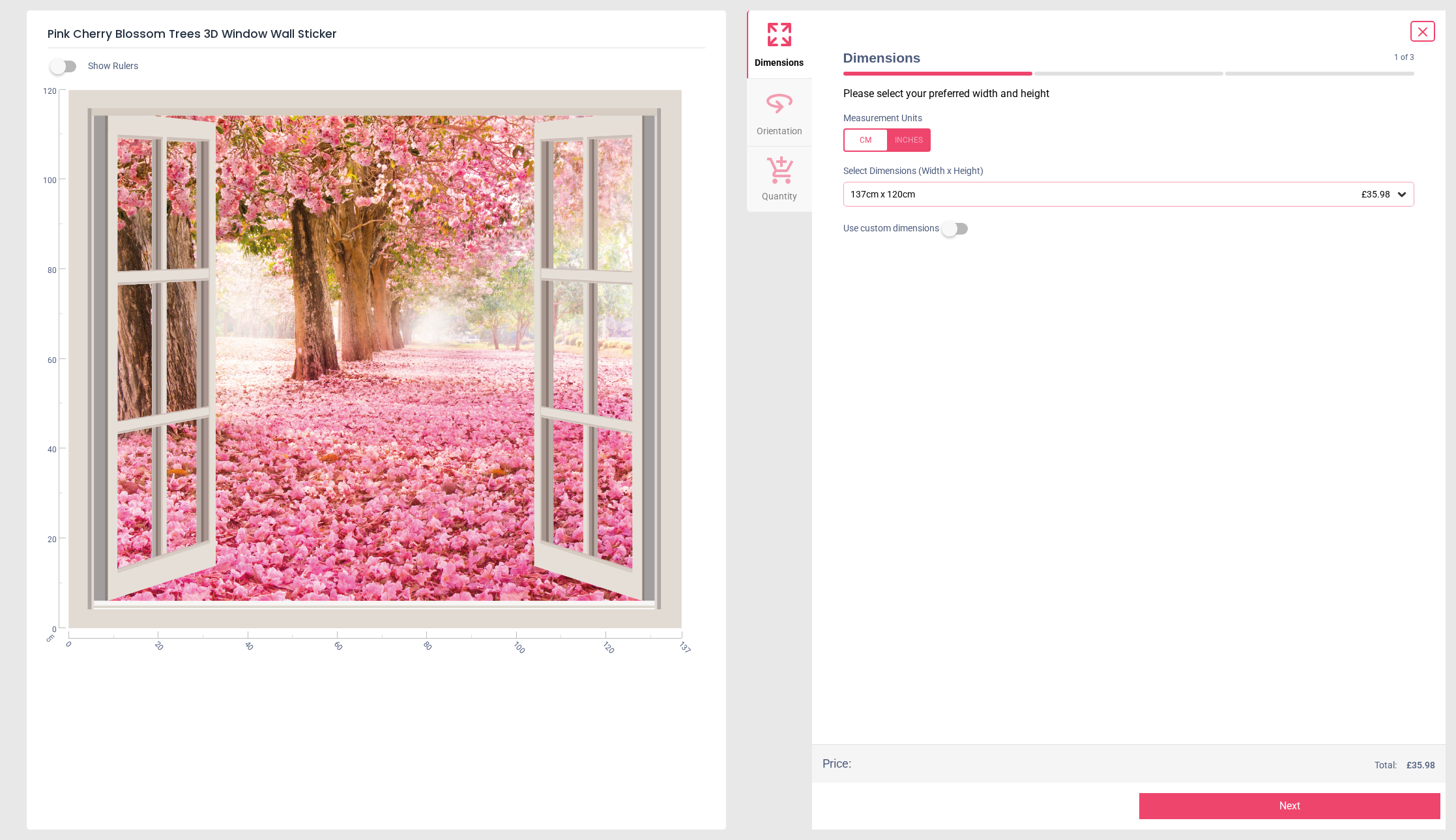
click at [1272, 805] on button "Next" at bounding box center [1290, 806] width 301 height 26
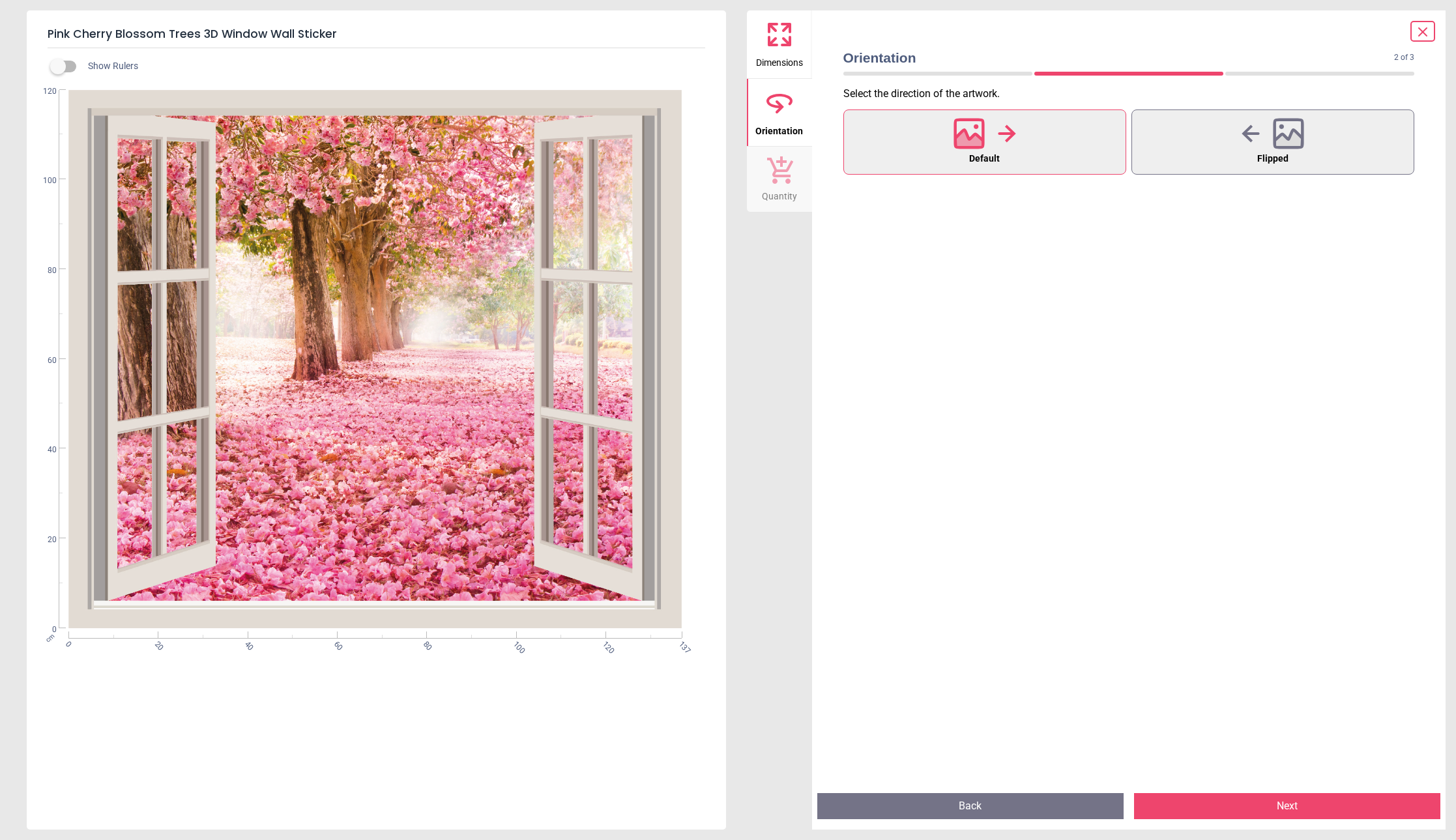
click at [1243, 808] on button "Next" at bounding box center [1287, 806] width 306 height 26
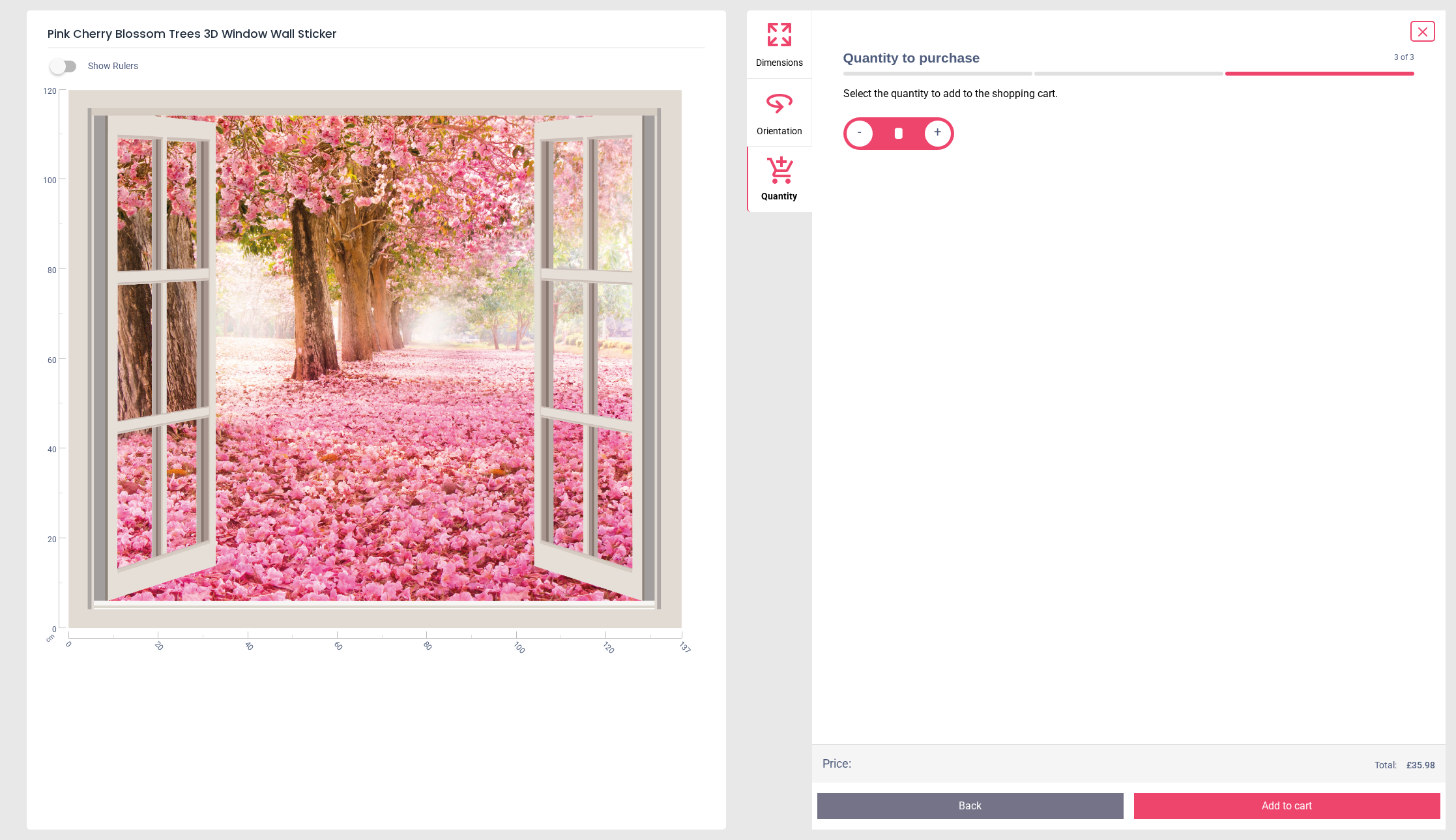
click at [1253, 810] on button "Add to cart" at bounding box center [1287, 806] width 306 height 26
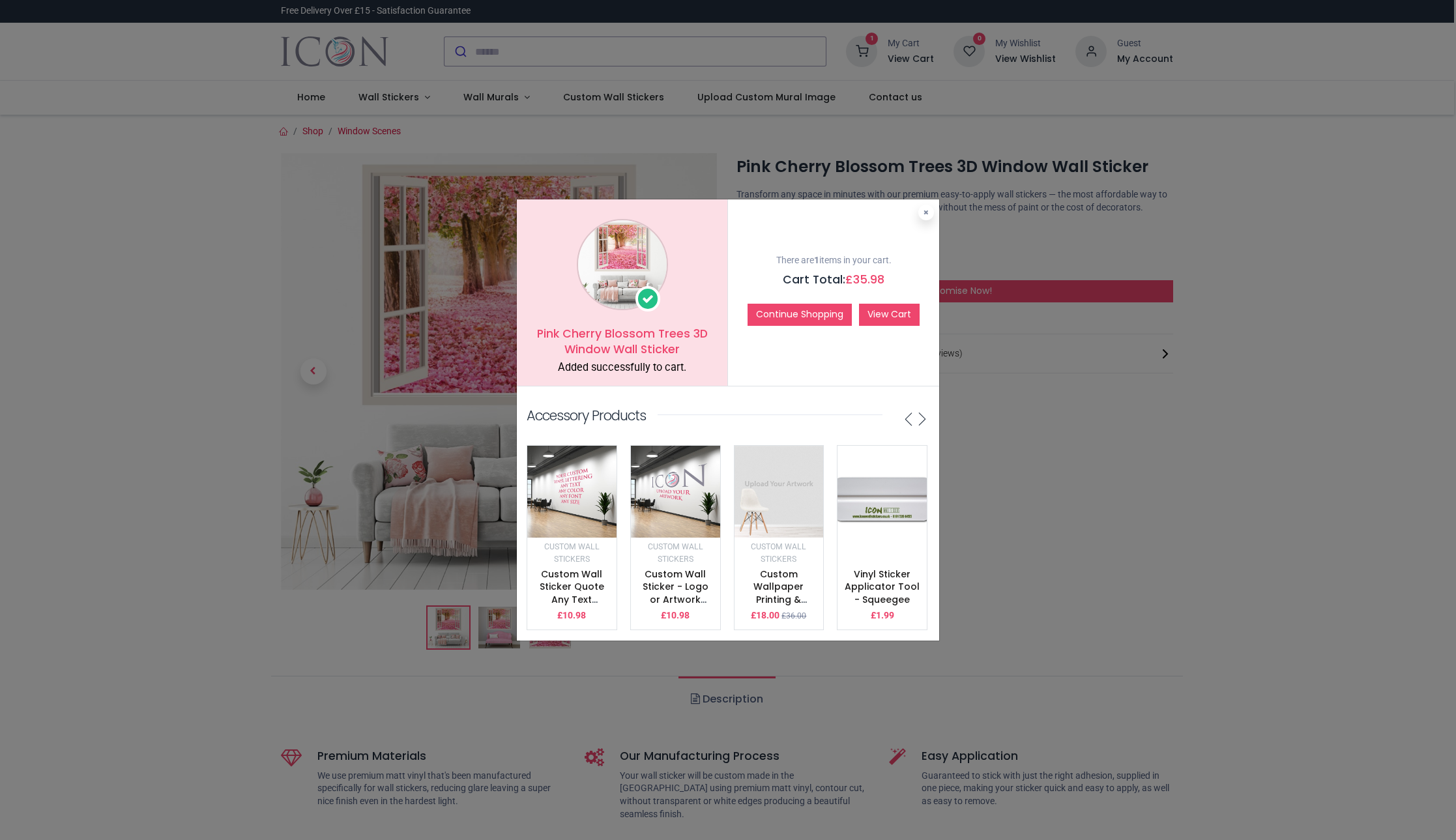
click at [889, 318] on link "View Cart" at bounding box center [890, 315] width 60 height 22
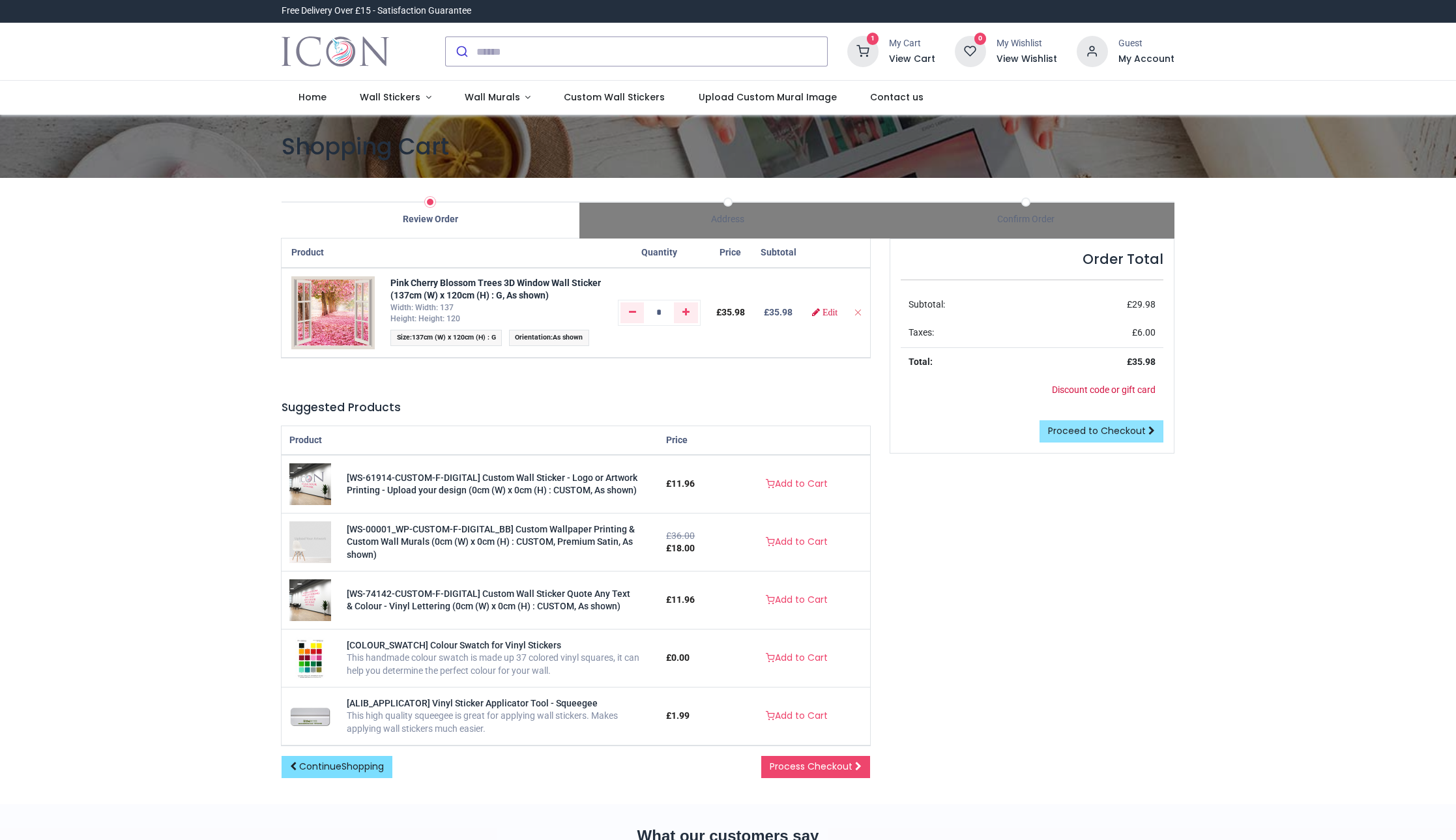
click at [1096, 437] on link "Proceed to Checkout" at bounding box center [1102, 431] width 124 height 22
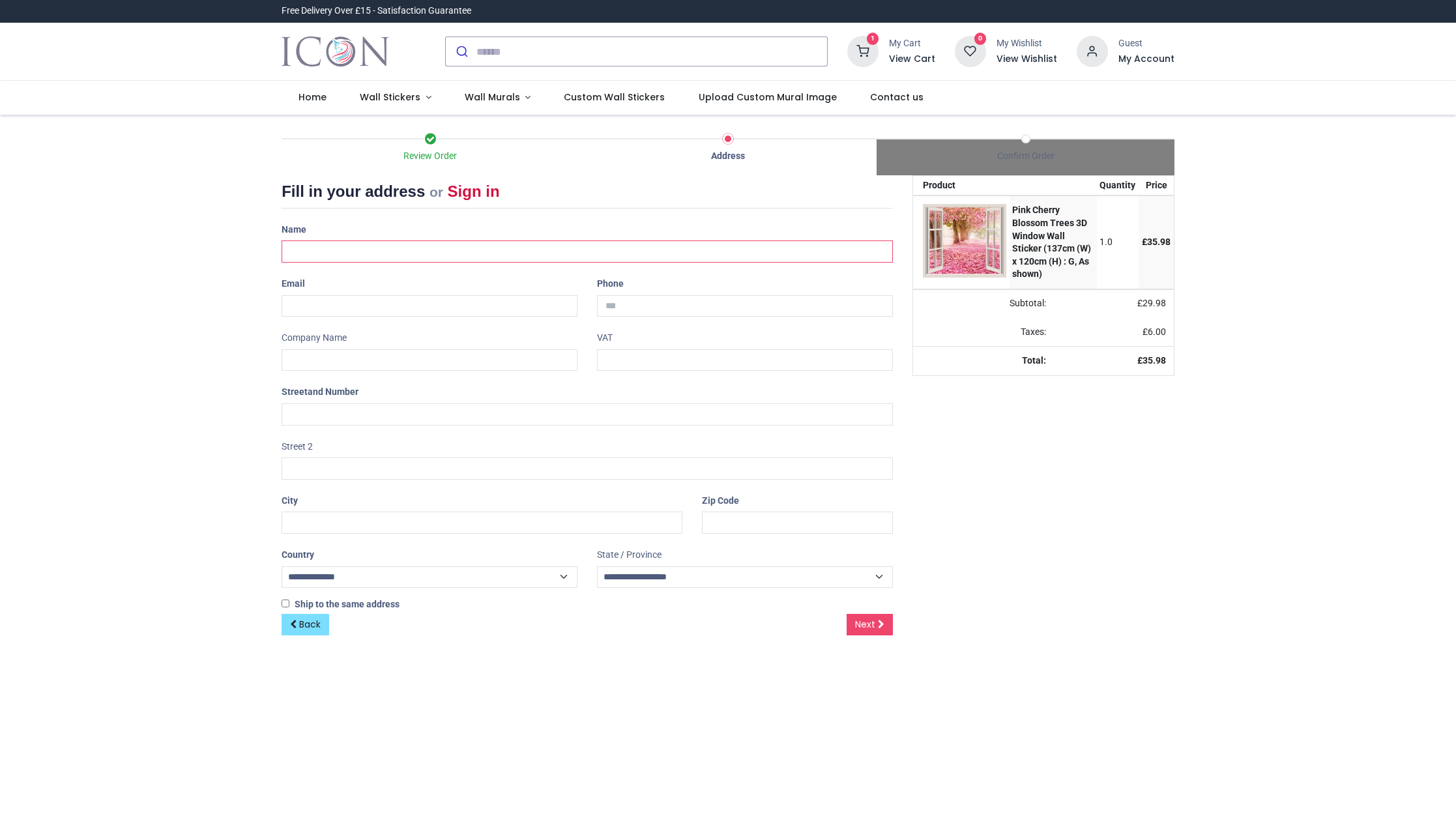
click at [356, 244] on input "text" at bounding box center [587, 251] width 611 height 22
type input "**********"
click at [367, 293] on div "Email" at bounding box center [429, 295] width 316 height 43
click at [366, 304] on input "email" at bounding box center [429, 306] width 296 height 22
type input "**********"
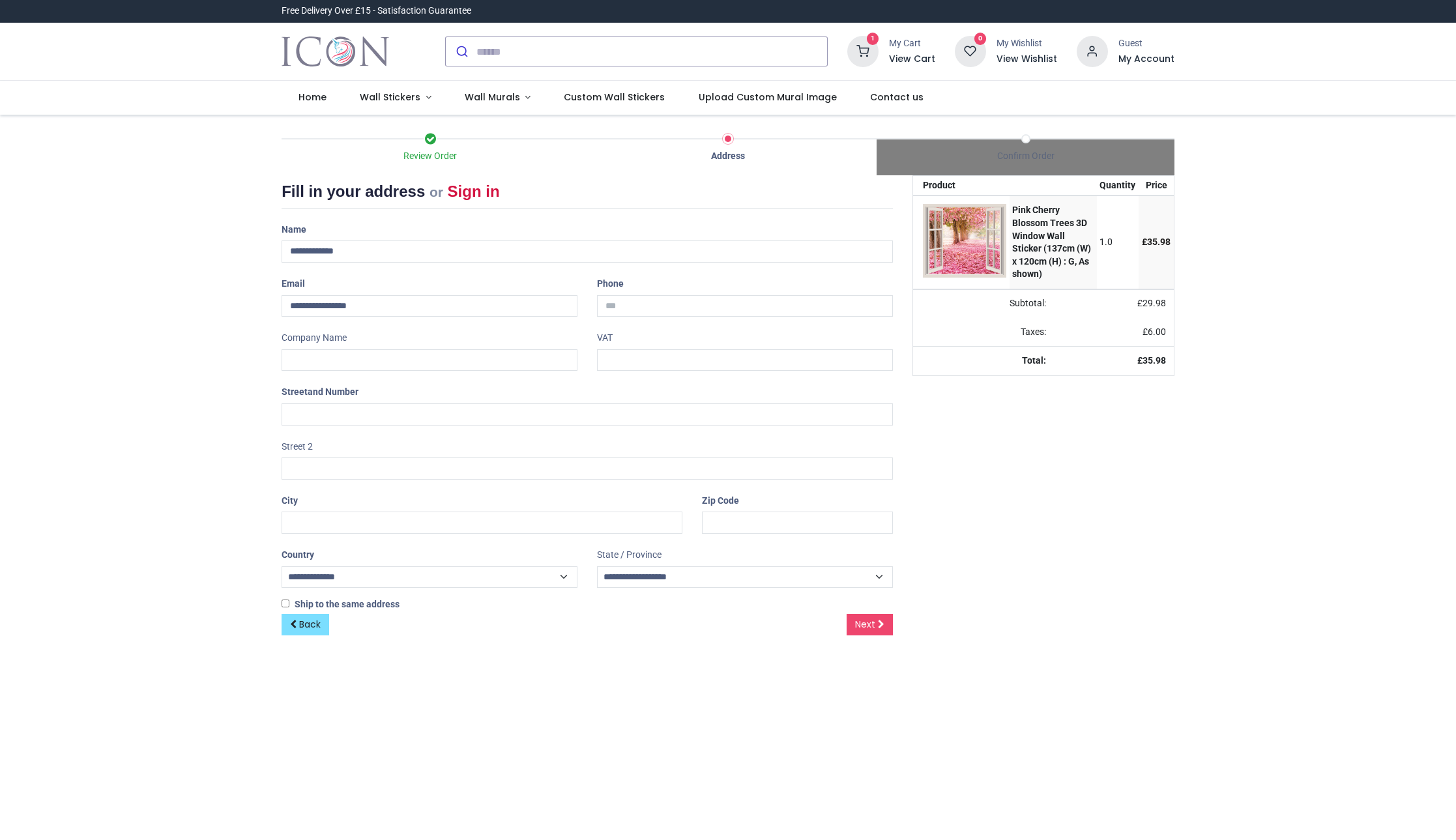
click at [640, 314] on div "**********" at bounding box center [587, 416] width 631 height 395
click at [640, 309] on input "tel" at bounding box center [745, 306] width 296 height 22
type input "**********"
click at [371, 416] on input "text" at bounding box center [587, 415] width 611 height 22
type input "**********"
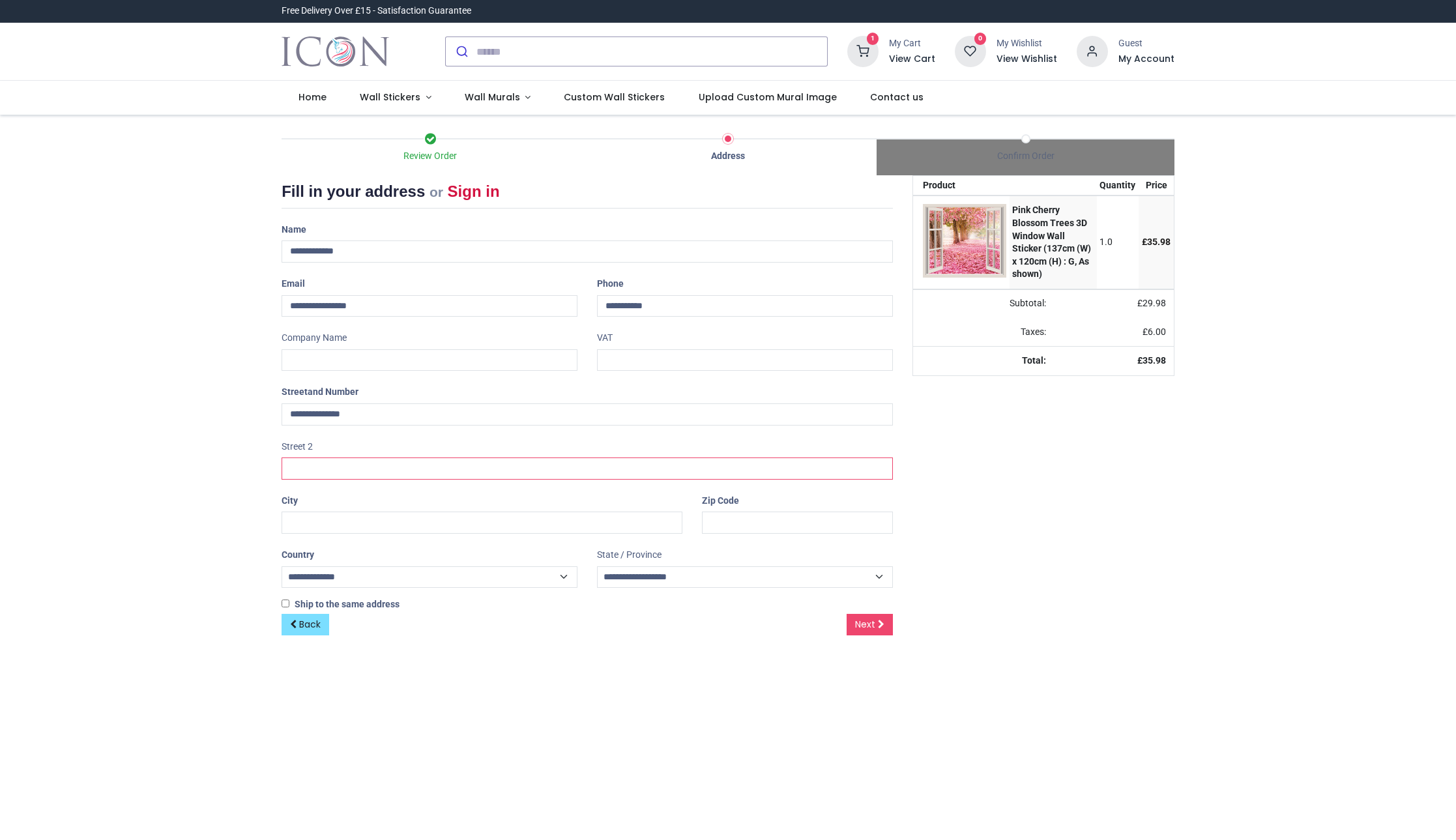
click at [324, 458] on input "text" at bounding box center [587, 469] width 611 height 22
type input "**********"
click at [312, 514] on input "text" at bounding box center [482, 522] width 401 height 22
type input "**********"
click at [705, 516] on input "text" at bounding box center [797, 522] width 191 height 22
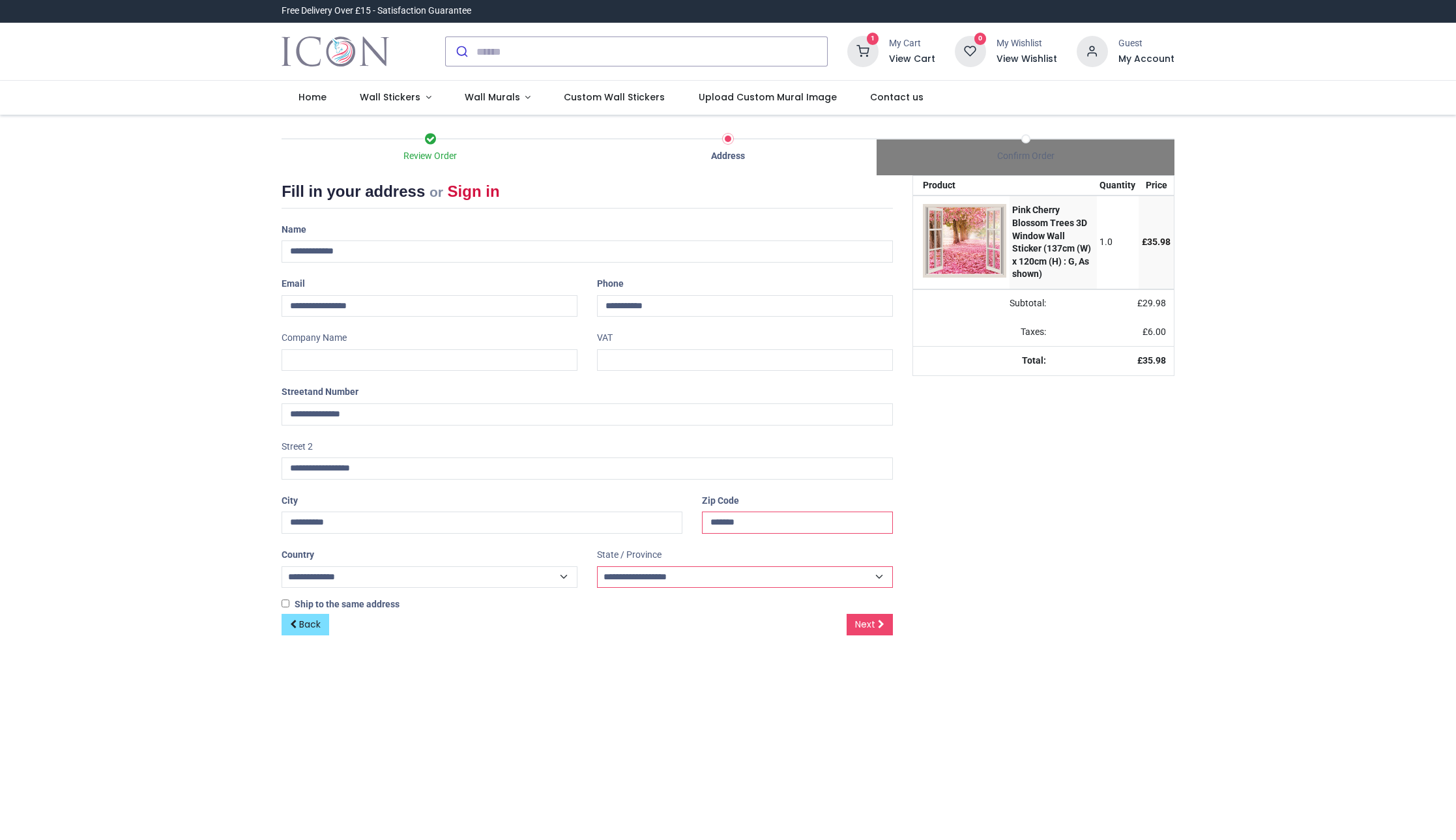
type input "*******"
select select "***"
click at [882, 620] on icon at bounding box center [881, 624] width 6 height 9
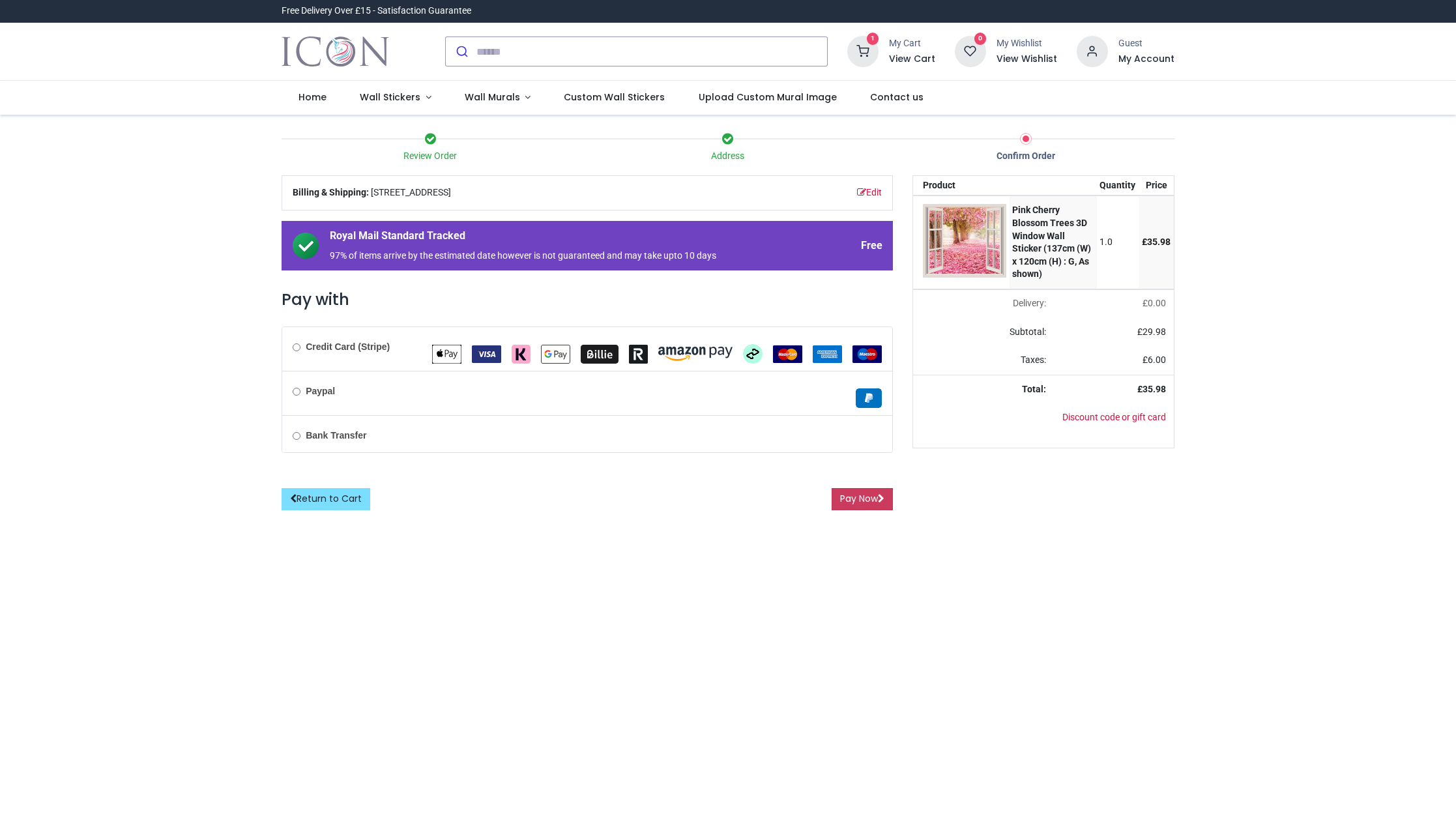
click at [841, 498] on button "Pay Now" at bounding box center [862, 499] width 61 height 22
